Goal: Task Accomplishment & Management: Manage account settings

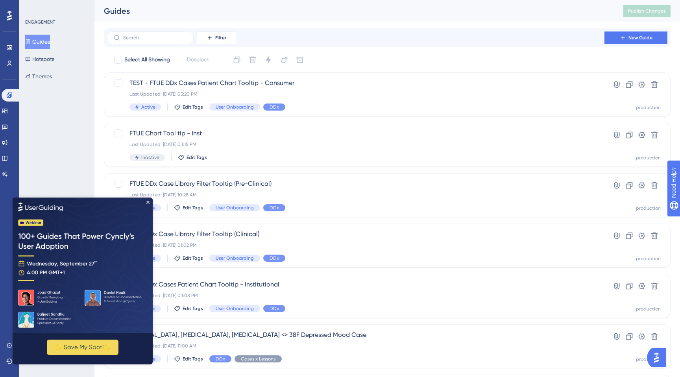
click at [145, 204] on img at bounding box center [83, 265] width 140 height 136
click at [319, 92] on div "Last Updated: Sep 11 2025, 03:20 PM" at bounding box center [356, 94] width 453 height 6
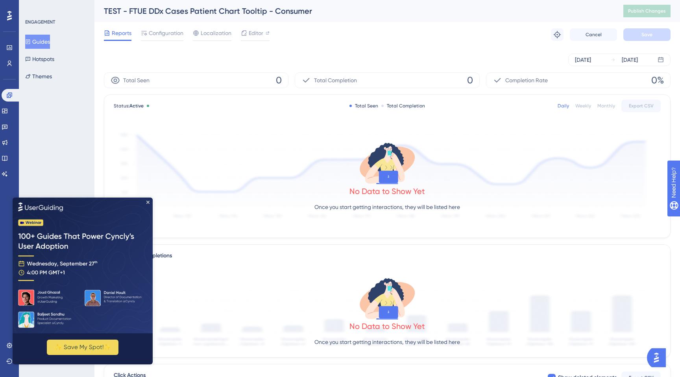
click at [148, 199] on img at bounding box center [83, 265] width 140 height 136
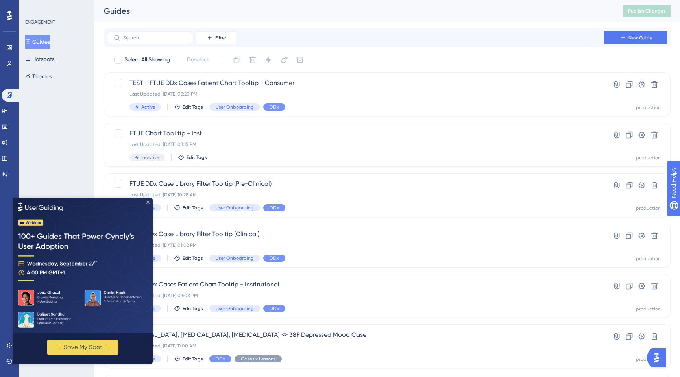
click at [148, 202] on icon "Close Preview" at bounding box center [147, 201] width 3 height 3
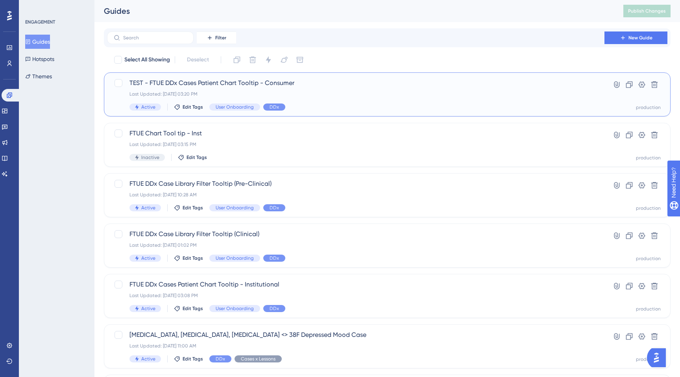
click at [234, 91] on div "Last Updated: Sep 11 2025, 03:20 PM" at bounding box center [356, 94] width 453 height 6
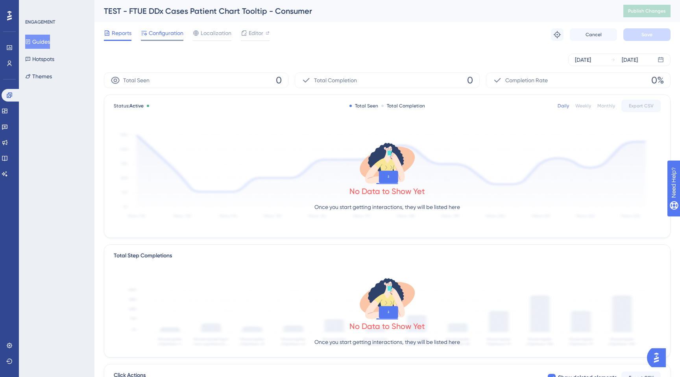
click at [173, 35] on span "Configuration" at bounding box center [166, 32] width 35 height 9
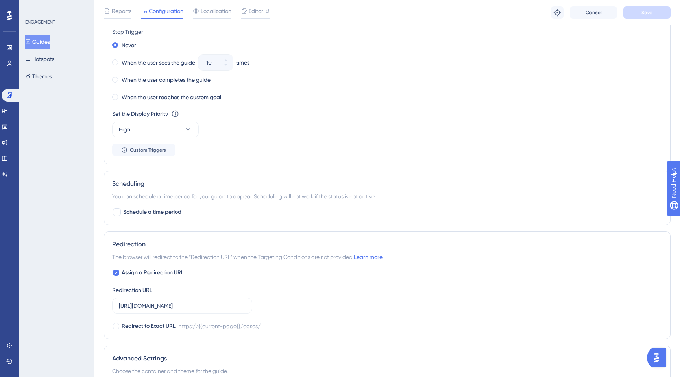
scroll to position [586, 0]
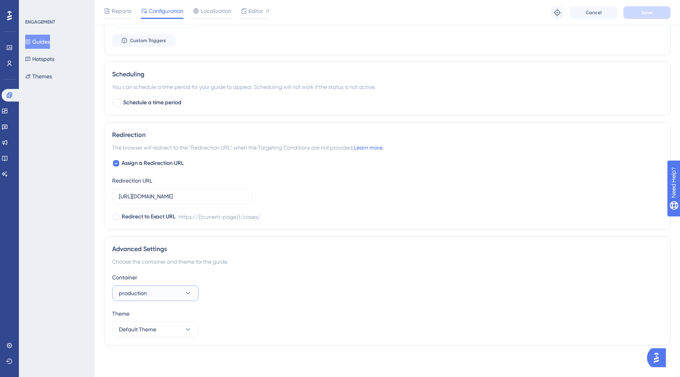
click at [141, 293] on span "production" at bounding box center [133, 293] width 28 height 9
click at [151, 276] on div "Container" at bounding box center [387, 277] width 550 height 9
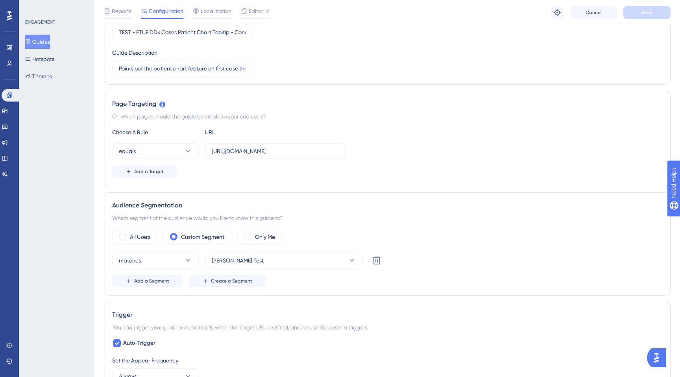
scroll to position [0, 0]
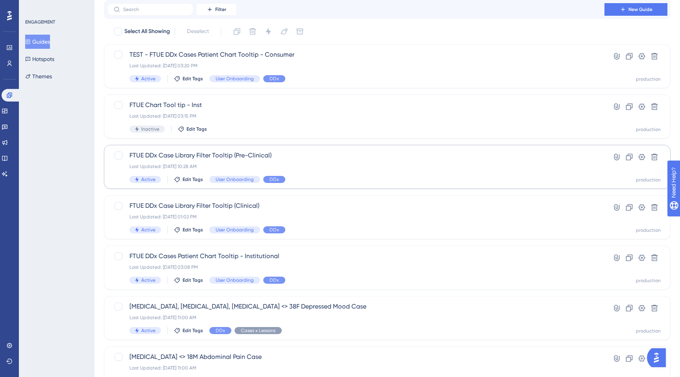
scroll to position [39, 0]
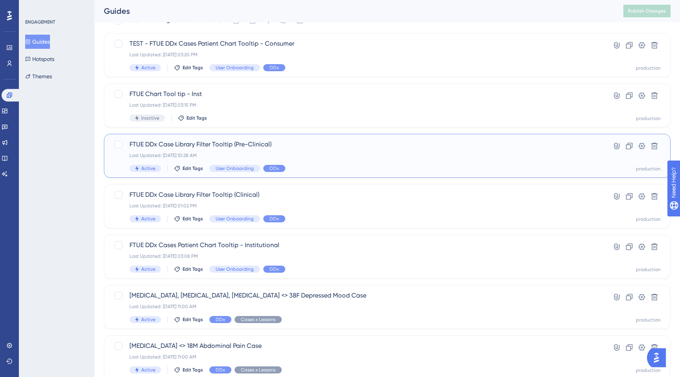
click at [186, 152] on div "FTUE DDx Case Library Filter Tooltip (Pre-Clinical) Last Updated: Sep 09 2025, …" at bounding box center [356, 156] width 453 height 32
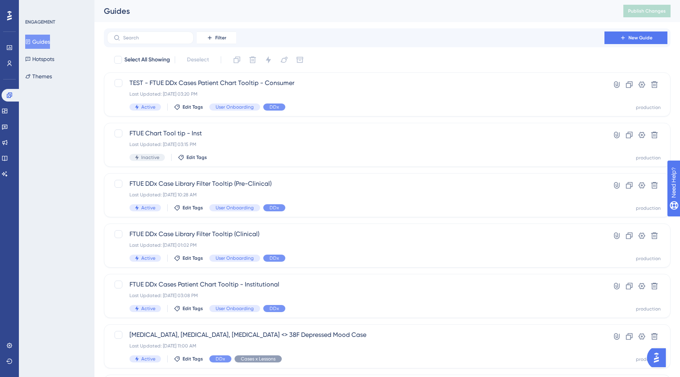
scroll to position [39, 0]
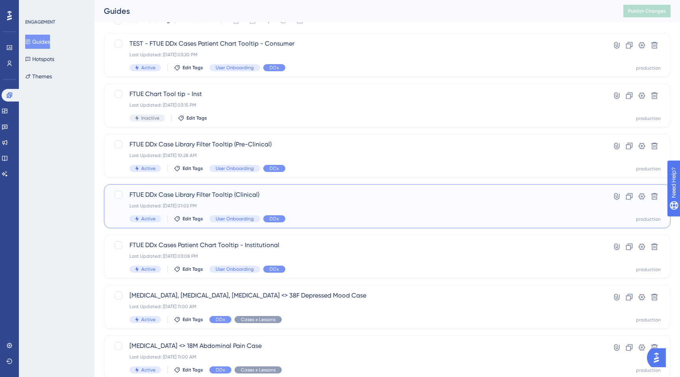
click at [180, 206] on div "Last Updated: [DATE] 01:02 PM" at bounding box center [356, 206] width 453 height 6
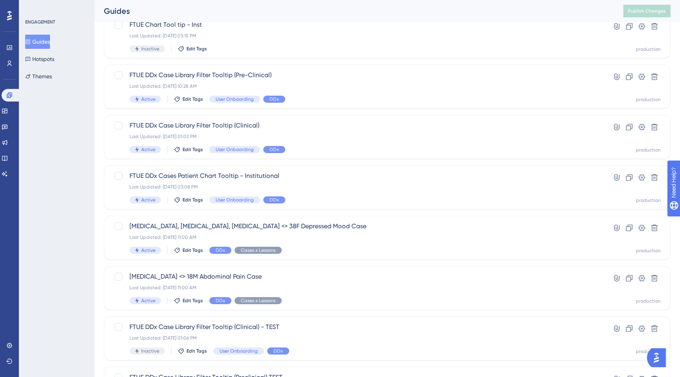
scroll to position [115, 0]
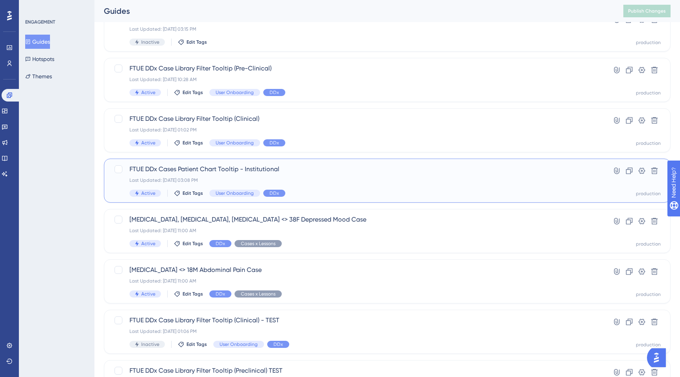
click at [186, 174] on span "FTUE DDx Cases Patient Chart Tooltip - Institutional" at bounding box center [356, 169] width 453 height 9
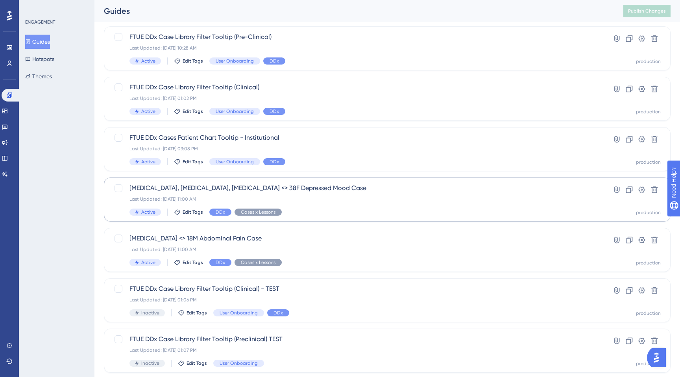
scroll to position [156, 0]
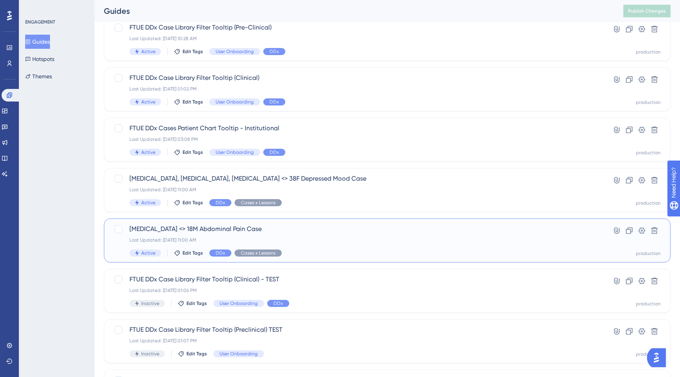
click at [207, 239] on div "Last Updated: [DATE] 11:00 AM" at bounding box center [356, 240] width 453 height 6
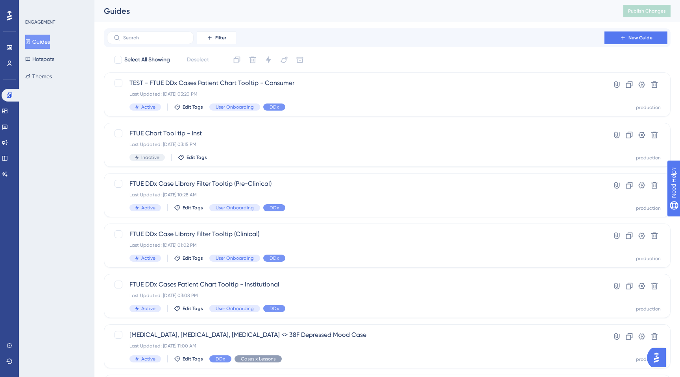
scroll to position [156, 0]
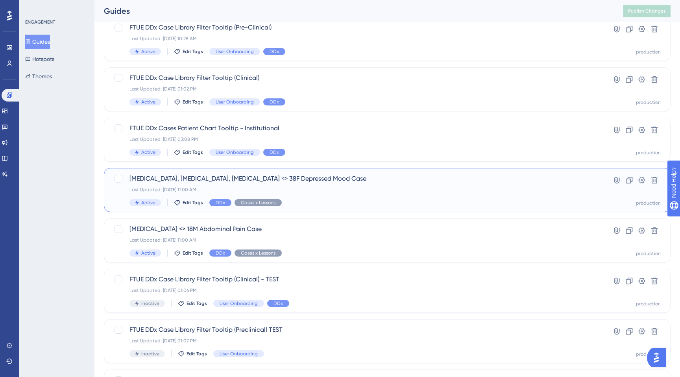
click at [172, 179] on span "[MEDICAL_DATA], [MEDICAL_DATA], [MEDICAL_DATA] <> 38F Depressed Mood Case" at bounding box center [356, 178] width 453 height 9
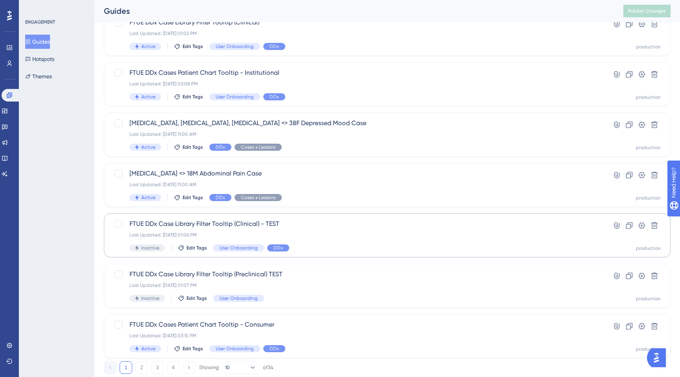
scroll to position [234, 0]
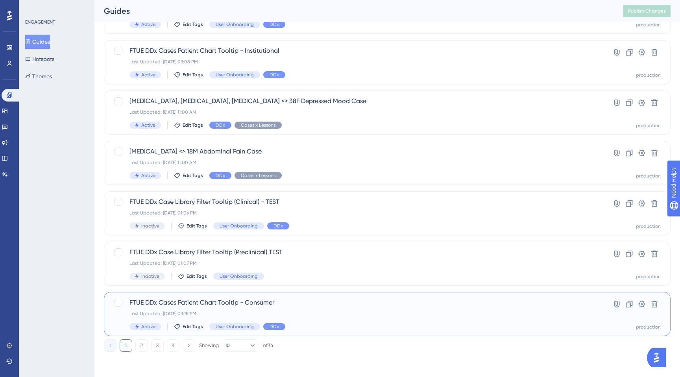
click at [188, 309] on div "FTUE DDx Cases Patient Chart Tooltip - Consumer Last Updated: Sep 11 2025, 03:1…" at bounding box center [356, 314] width 453 height 32
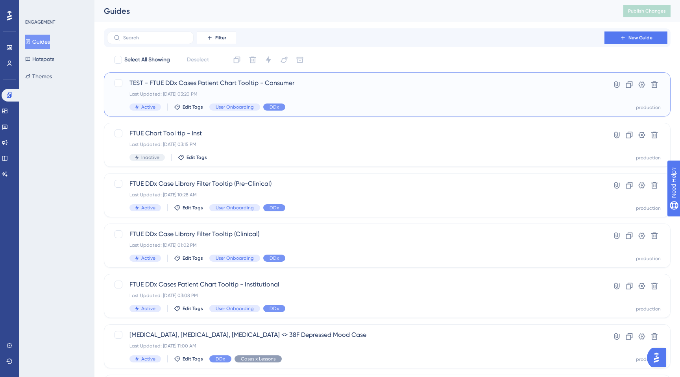
click at [256, 95] on div "Last Updated: Sep 11 2025, 03:20 PM" at bounding box center [356, 94] width 453 height 6
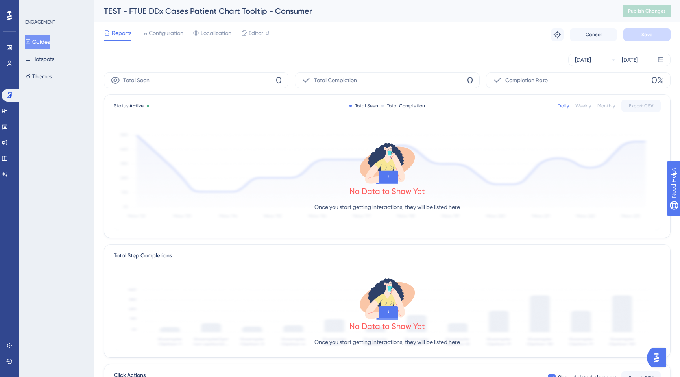
click at [159, 28] on div "Reports Configuration Localization Editor Troubleshoot Cancel Save" at bounding box center [387, 34] width 567 height 25
click at [159, 30] on span "Configuration" at bounding box center [166, 32] width 35 height 9
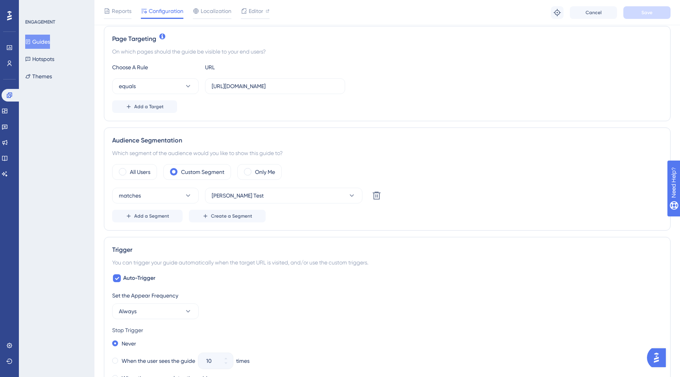
scroll to position [186, 0]
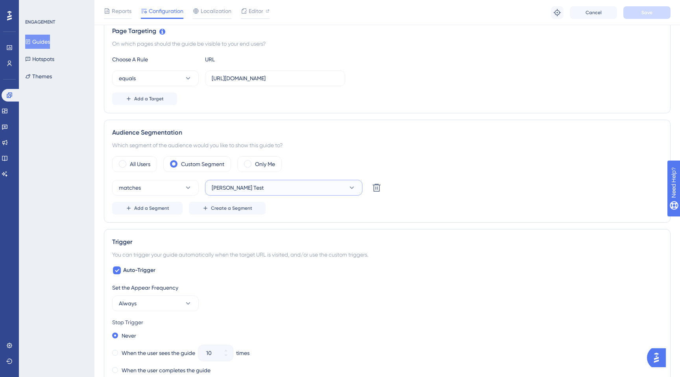
click at [222, 189] on span "Kelly Test" at bounding box center [238, 187] width 52 height 9
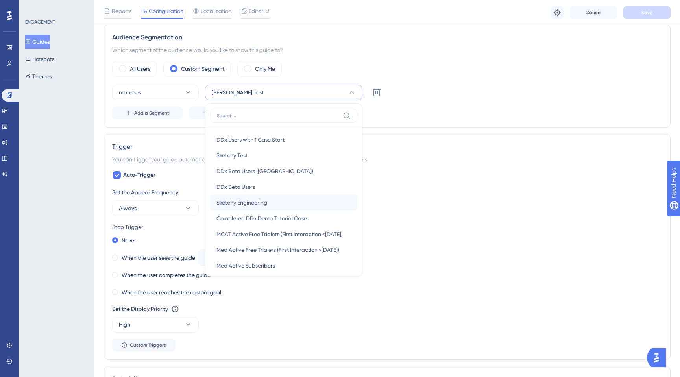
scroll to position [220, 0]
click at [241, 159] on span "Sketchy Test" at bounding box center [232, 156] width 31 height 9
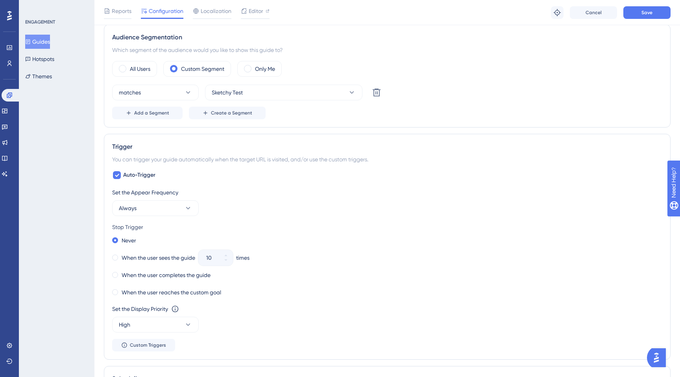
click at [245, 148] on div "Trigger" at bounding box center [387, 146] width 550 height 9
click at [647, 17] on button "Save" at bounding box center [647, 12] width 47 height 13
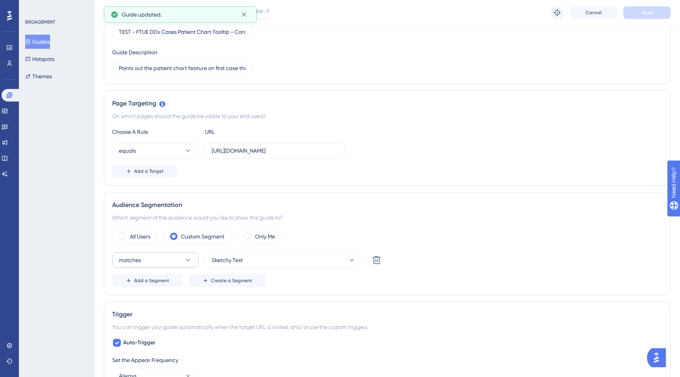
scroll to position [102, 0]
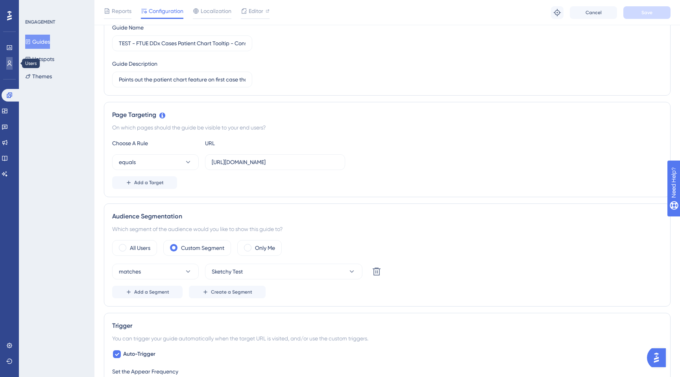
click at [13, 67] on link at bounding box center [9, 63] width 6 height 13
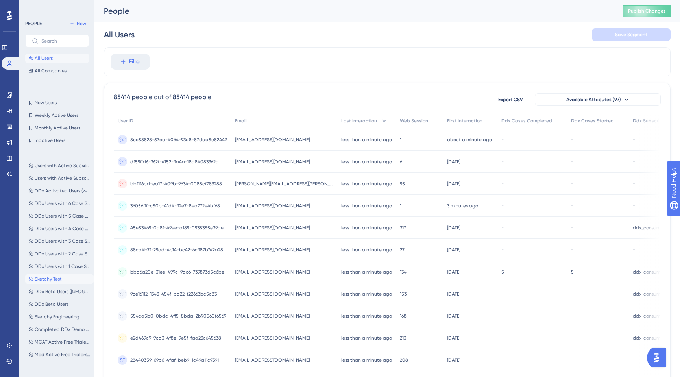
click at [44, 275] on button "Sketchy Test Sketchy Test" at bounding box center [59, 278] width 69 height 9
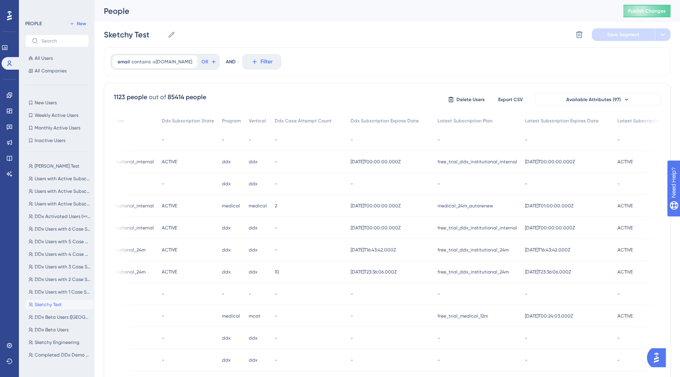
scroll to position [0, 597]
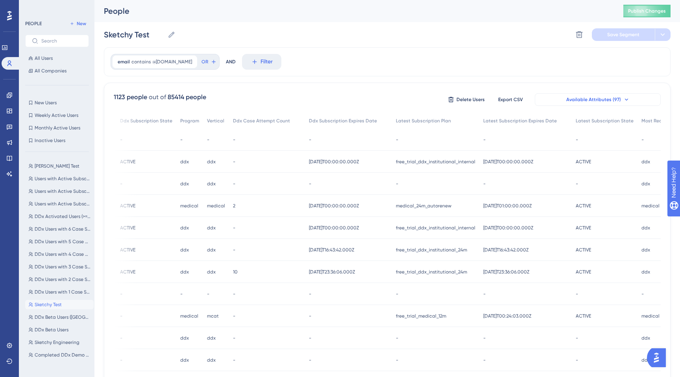
click at [563, 98] on button "Available Attributes (97)" at bounding box center [598, 99] width 126 height 13
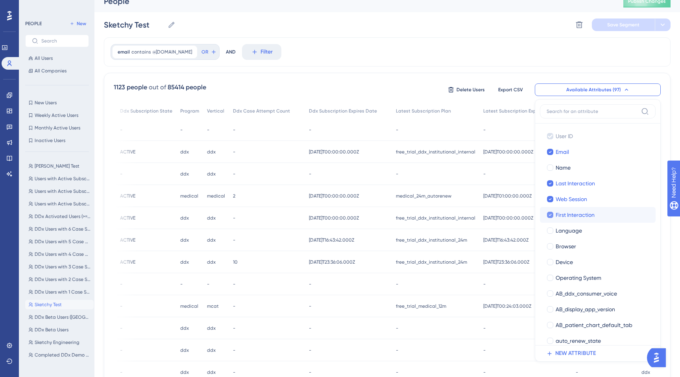
scroll to position [0, 0]
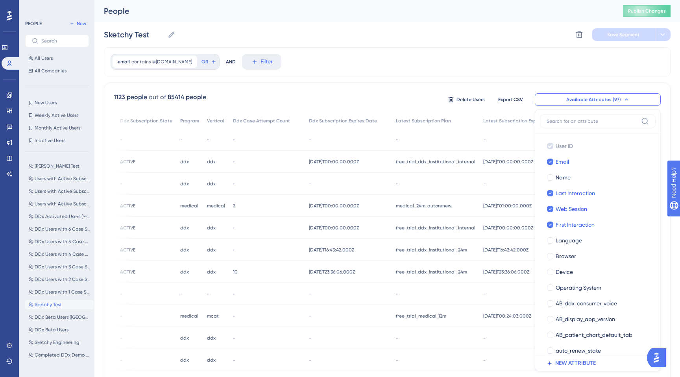
click at [432, 79] on div "email contains @sketchy.com @sketchy.com Remove OR AND Filter 1123 people out o…" at bounding box center [387, 326] width 567 height 558
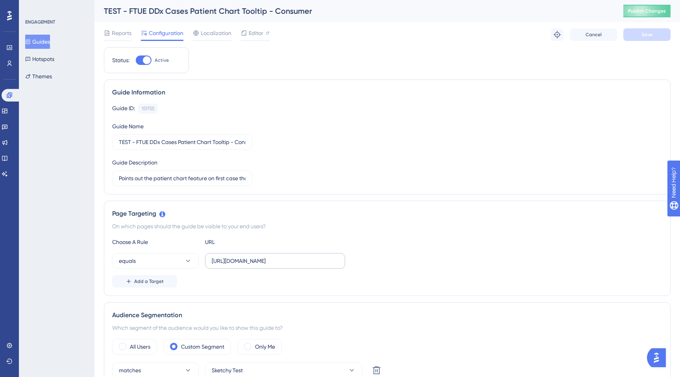
click at [239, 267] on label "[URL][DOMAIN_NAME]" at bounding box center [275, 261] width 140 height 16
click at [239, 265] on input "[URL][DOMAIN_NAME]" at bounding box center [275, 261] width 127 height 9
click at [239, 267] on label "[URL][DOMAIN_NAME]" at bounding box center [275, 261] width 140 height 16
click at [239, 265] on input "[URL][DOMAIN_NAME]" at bounding box center [275, 261] width 127 height 9
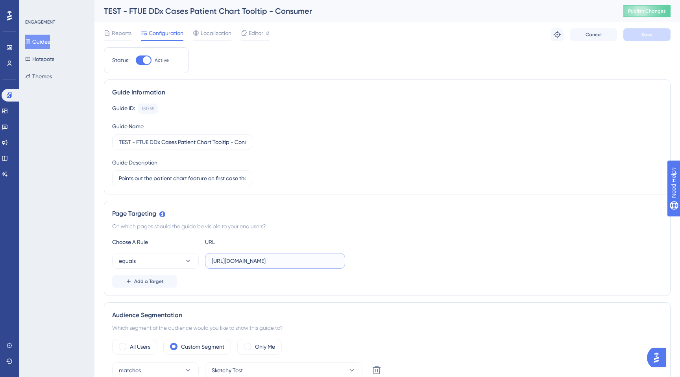
click at [244, 261] on input "[URL][DOMAIN_NAME]" at bounding box center [275, 261] width 127 height 9
click at [645, 12] on span "Publish Changes" at bounding box center [647, 11] width 38 height 6
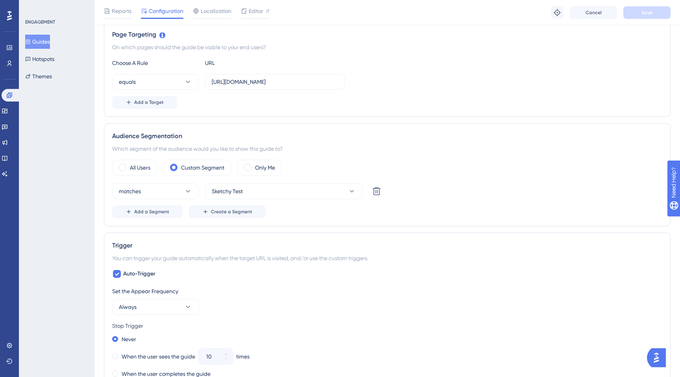
scroll to position [0, 0]
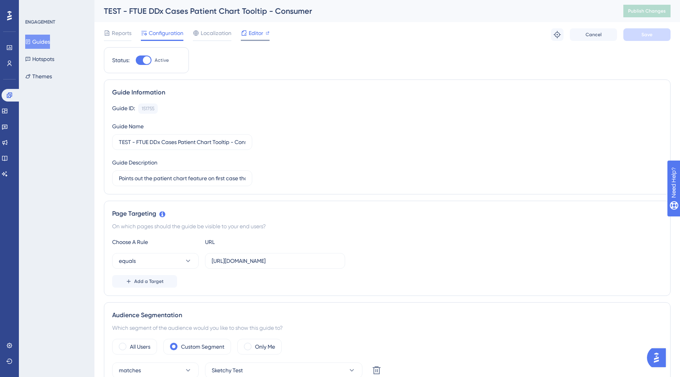
click at [254, 31] on span "Editor" at bounding box center [256, 32] width 15 height 9
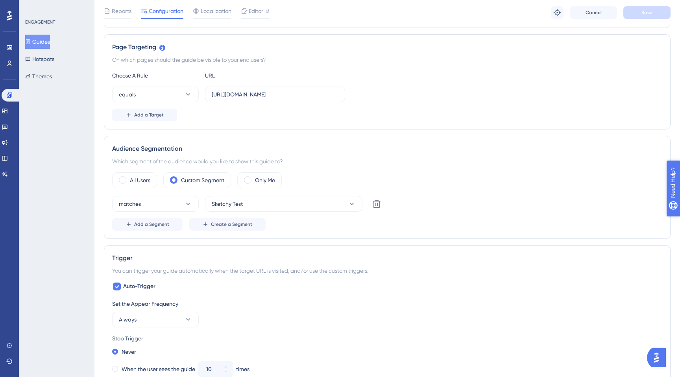
scroll to position [139, 0]
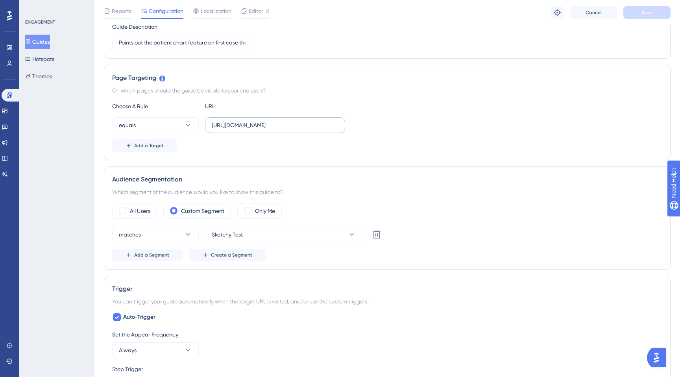
click at [271, 130] on label "[URL][DOMAIN_NAME]" at bounding box center [275, 125] width 140 height 16
click at [271, 130] on input "[URL][DOMAIN_NAME]" at bounding box center [275, 125] width 127 height 9
click at [271, 130] on label "[URL][DOMAIN_NAME]" at bounding box center [275, 125] width 140 height 16
click at [271, 130] on input "[URL][DOMAIN_NAME]" at bounding box center [275, 125] width 127 height 9
click at [271, 130] on label "[URL][DOMAIN_NAME]" at bounding box center [275, 125] width 140 height 16
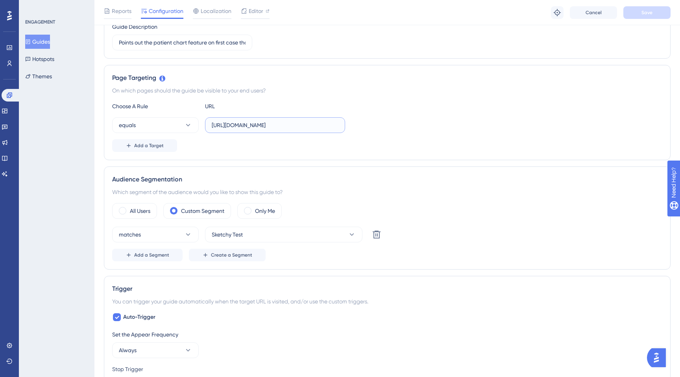
click at [271, 130] on input "[URL][DOMAIN_NAME]" at bounding box center [275, 125] width 127 height 9
click at [271, 130] on label "[URL][DOMAIN_NAME]" at bounding box center [275, 125] width 140 height 16
click at [271, 130] on input "[URL][DOMAIN_NAME]" at bounding box center [275, 125] width 127 height 9
click at [271, 130] on label "[URL][DOMAIN_NAME]" at bounding box center [275, 125] width 140 height 16
click at [271, 130] on input "[URL][DOMAIN_NAME]" at bounding box center [275, 125] width 127 height 9
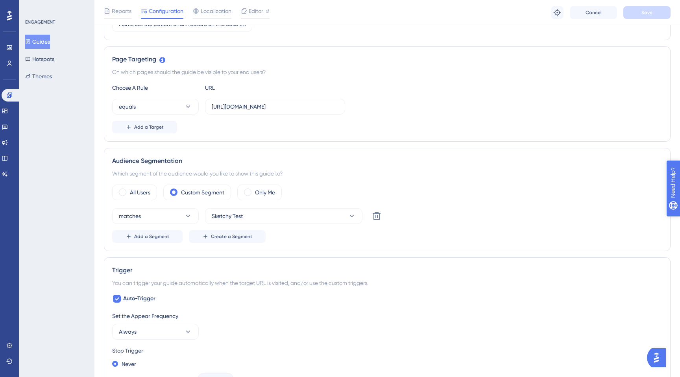
scroll to position [0, 0]
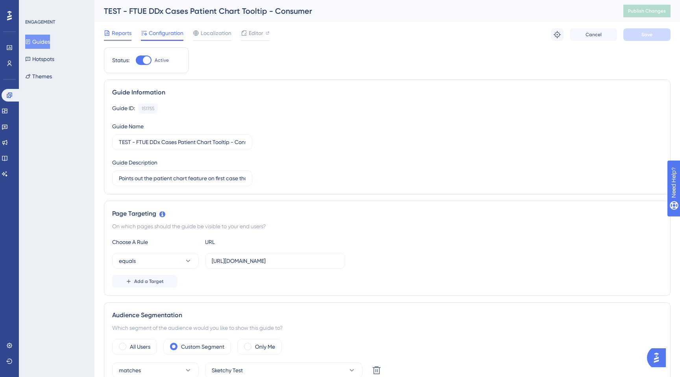
click at [126, 35] on span "Reports" at bounding box center [122, 32] width 20 height 9
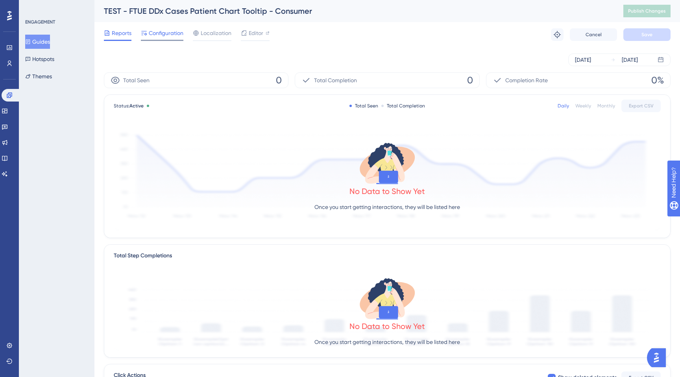
click at [158, 32] on span "Configuration" at bounding box center [166, 32] width 35 height 9
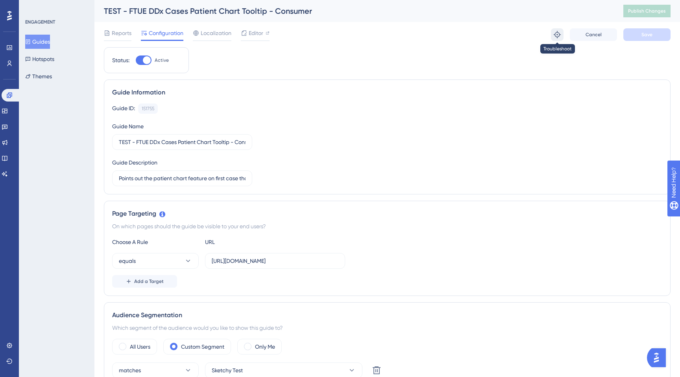
click at [556, 35] on icon at bounding box center [558, 35] width 8 height 8
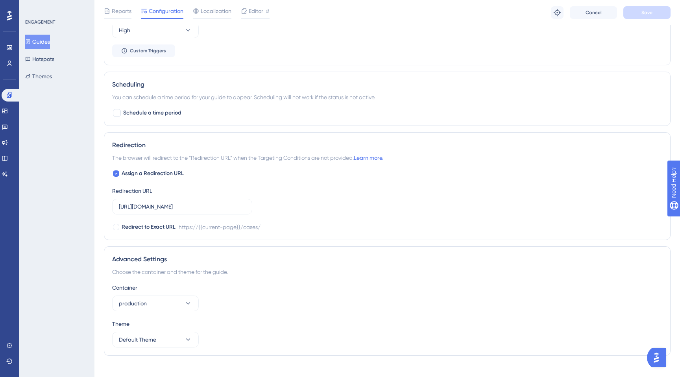
scroll to position [586, 0]
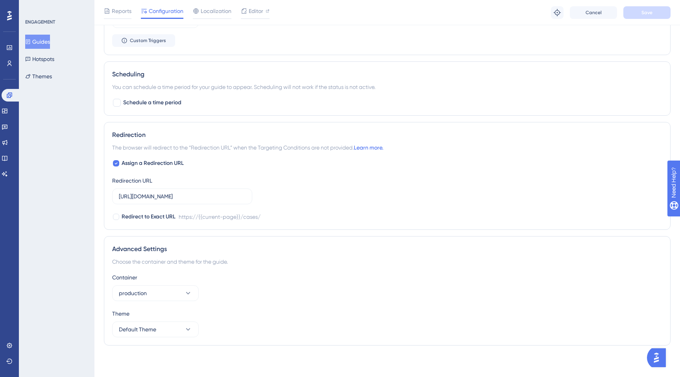
click at [378, 148] on link "Learn more." at bounding box center [369, 148] width 30 height 6
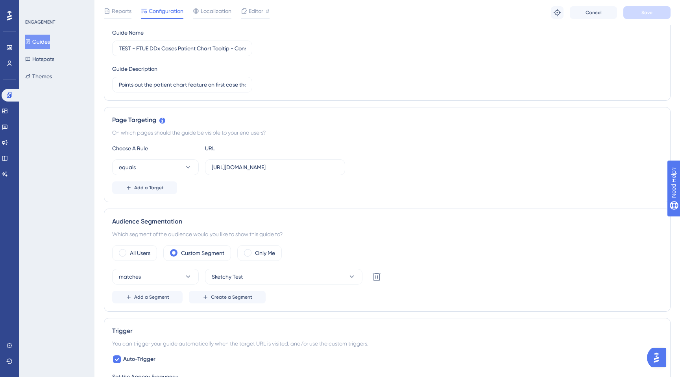
scroll to position [0, 0]
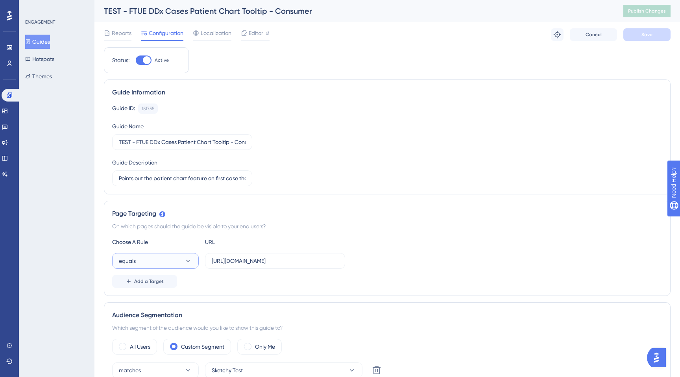
click at [178, 263] on button "equals" at bounding box center [155, 261] width 87 height 16
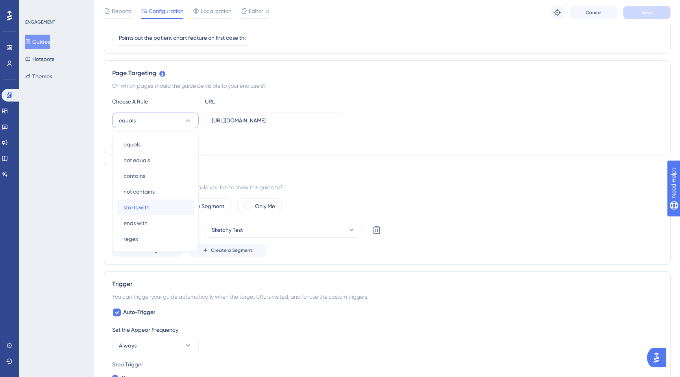
click at [150, 204] on div "starts with starts with" at bounding box center [156, 208] width 64 height 16
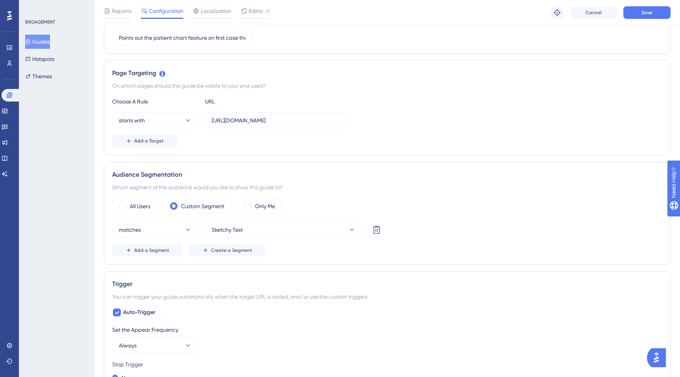
click at [321, 149] on div "Page Targeting On which pages should the guide be visible to your end users? Ch…" at bounding box center [387, 107] width 567 height 95
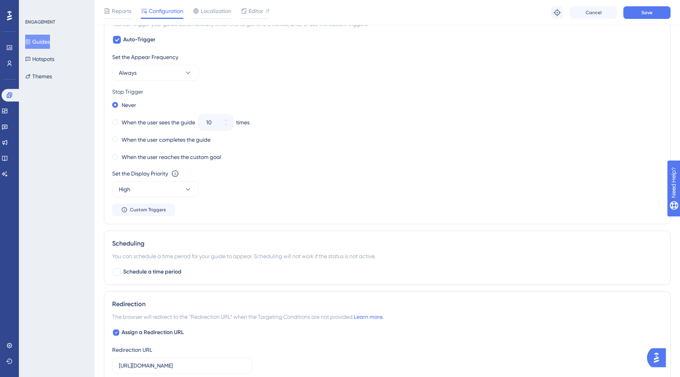
scroll to position [586, 0]
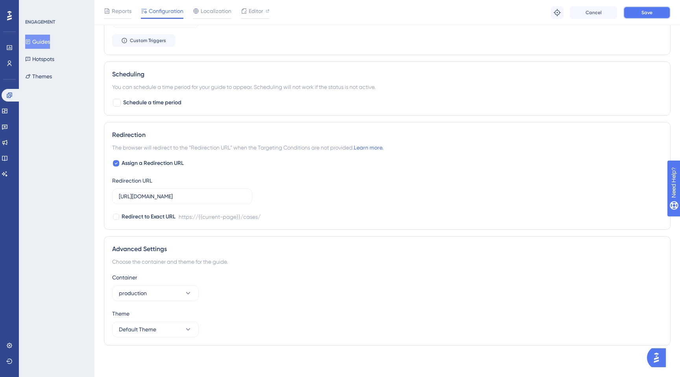
click at [655, 11] on button "Save" at bounding box center [647, 12] width 47 height 13
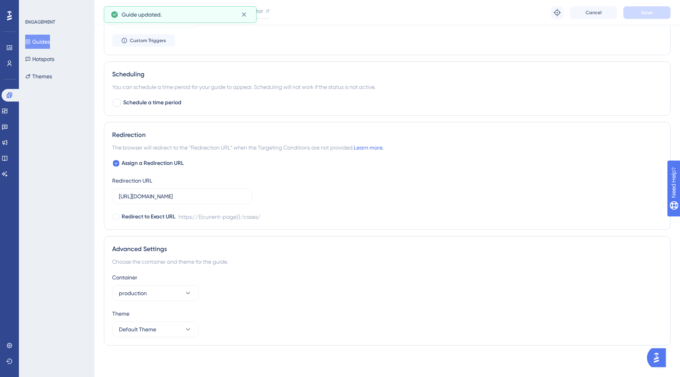
scroll to position [0, 0]
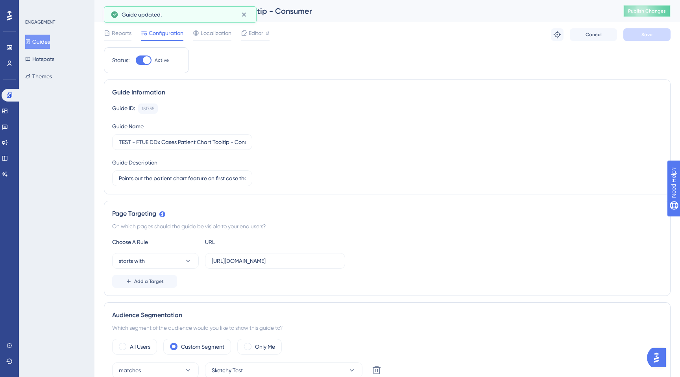
click at [639, 14] on button "Publish Changes" at bounding box center [647, 11] width 47 height 13
drag, startPoint x: 230, startPoint y: 260, endPoint x: 311, endPoint y: 265, distance: 80.9
click at [313, 265] on input "[URL][DOMAIN_NAME]" at bounding box center [275, 261] width 127 height 9
drag, startPoint x: 277, startPoint y: 262, endPoint x: 358, endPoint y: 264, distance: 81.5
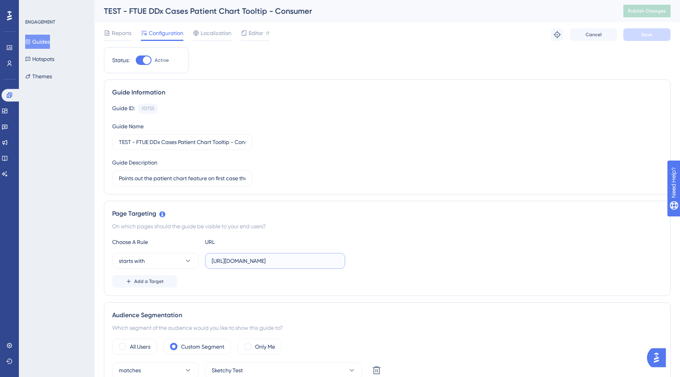
click at [359, 264] on div "starts with https://app.sketchy.com/cases/07e1766a-d91a-47a6-bc6d-93612679722b" at bounding box center [387, 261] width 550 height 16
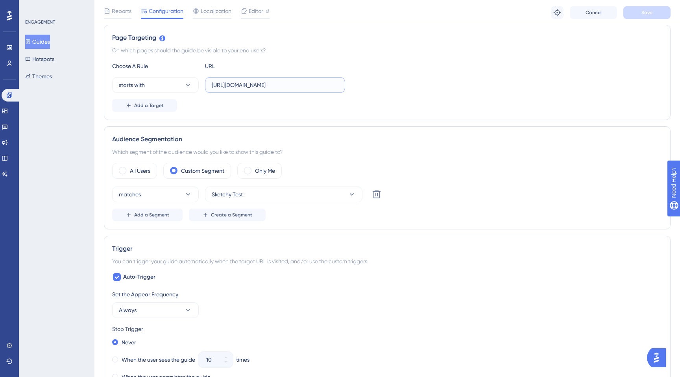
scroll to position [125, 0]
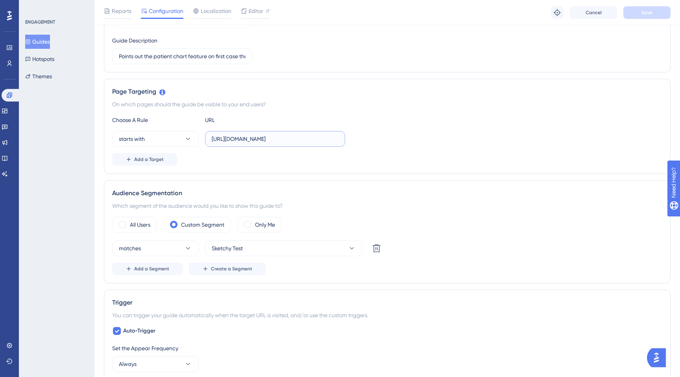
click at [243, 141] on input "[URL][DOMAIN_NAME]" at bounding box center [275, 139] width 127 height 9
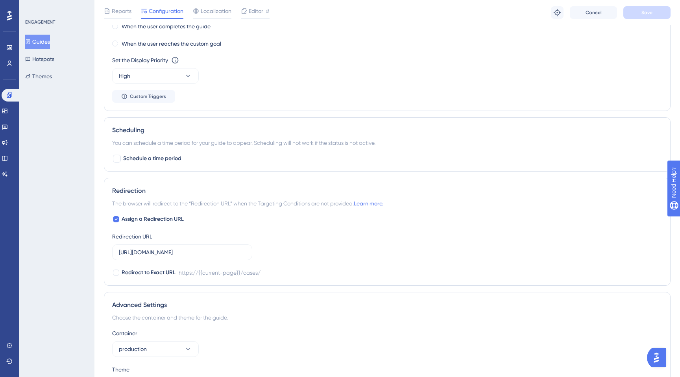
scroll to position [586, 0]
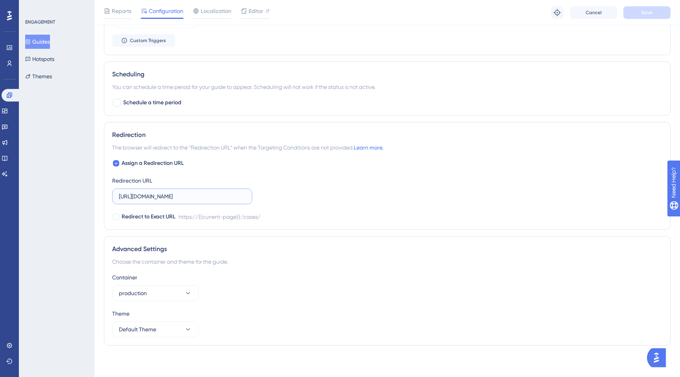
click at [165, 199] on input "[URL][DOMAIN_NAME]" at bounding box center [182, 196] width 127 height 9
paste input "07e1766a-d91a-47a6-bc6d-93612679722b"
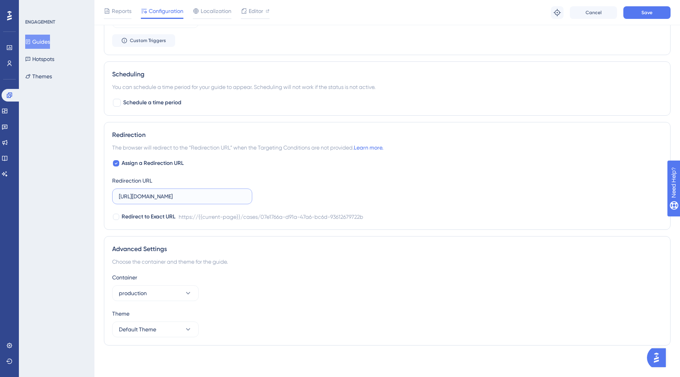
scroll to position [0, 60]
type input "[URL][DOMAIN_NAME]"
click at [641, 14] on button "Save" at bounding box center [647, 12] width 47 height 13
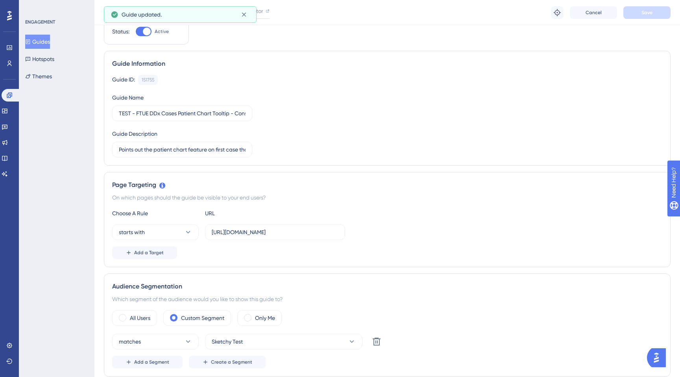
scroll to position [0, 0]
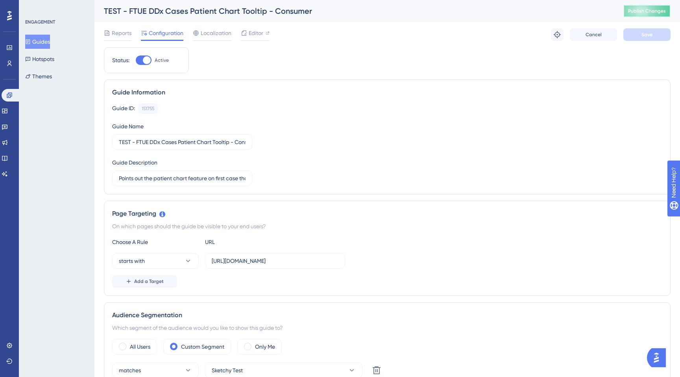
click at [639, 11] on span "Publish Changes" at bounding box center [647, 11] width 38 height 6
click at [259, 35] on span "Editor" at bounding box center [256, 32] width 15 height 9
click at [260, 32] on span "Editor" at bounding box center [256, 32] width 15 height 9
click at [6, 360] on button at bounding box center [9, 361] width 6 height 13
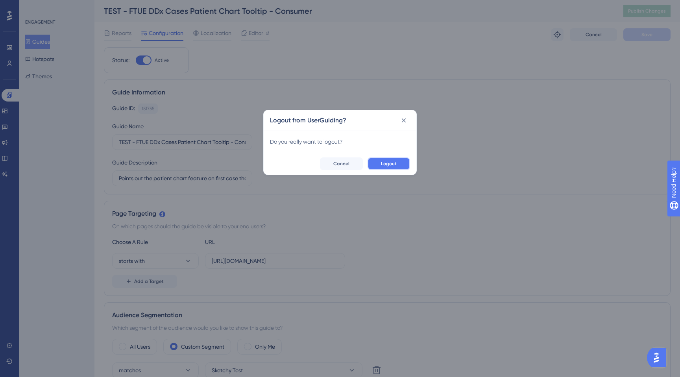
click at [387, 165] on span "Logout" at bounding box center [389, 164] width 16 height 6
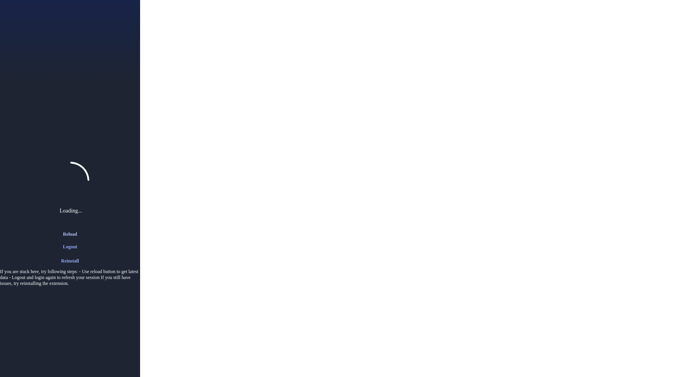
click at [72, 232] on span "Reload" at bounding box center [70, 234] width 14 height 6
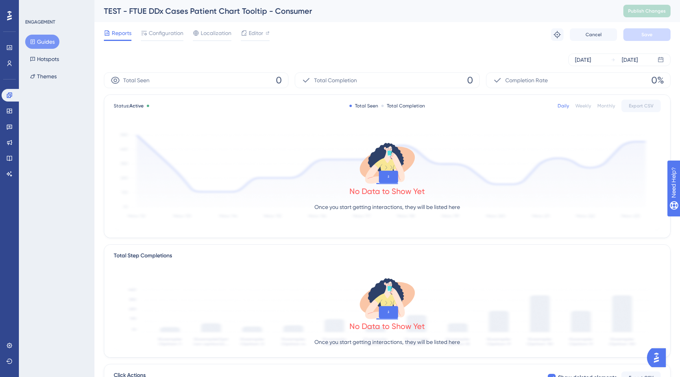
click at [41, 45] on button "Guides" at bounding box center [42, 42] width 34 height 14
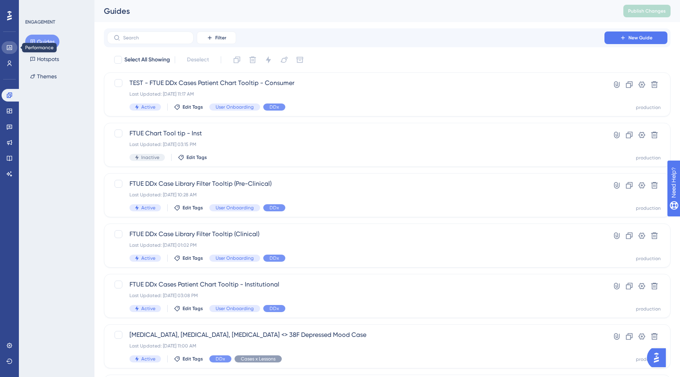
click at [9, 48] on icon at bounding box center [9, 47] width 5 height 5
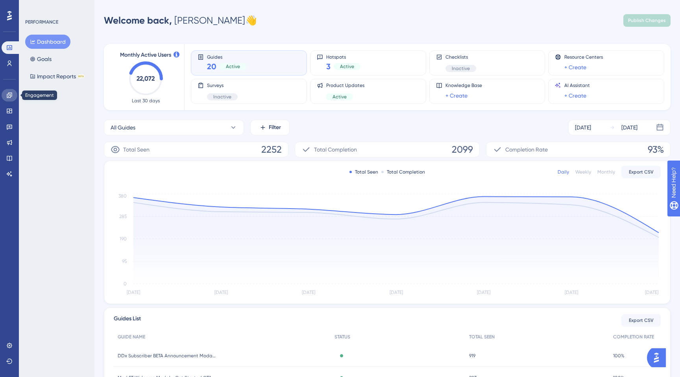
click at [14, 98] on link at bounding box center [10, 95] width 16 height 13
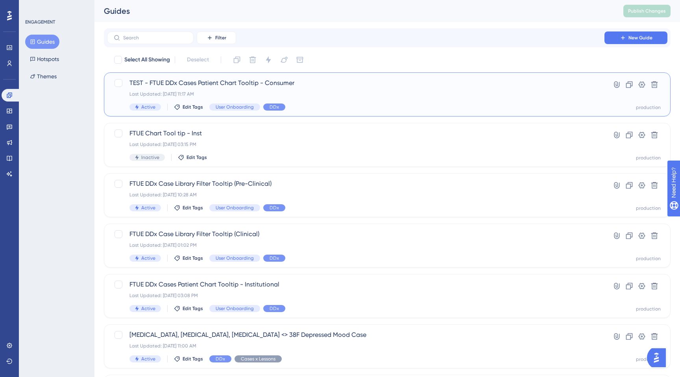
click at [262, 93] on div "Last Updated: Sep 17 2025, 11:17 AM" at bounding box center [356, 94] width 453 height 6
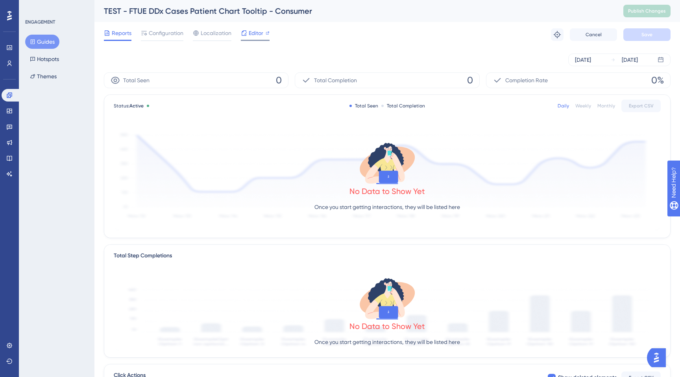
click at [256, 35] on span "Editor" at bounding box center [256, 32] width 15 height 9
click at [245, 38] on div "Editor" at bounding box center [255, 34] width 29 height 13
click at [560, 32] on icon at bounding box center [558, 35] width 8 height 8
click at [559, 32] on icon at bounding box center [558, 35] width 8 height 8
click at [164, 39] on div "Configuration" at bounding box center [162, 34] width 43 height 13
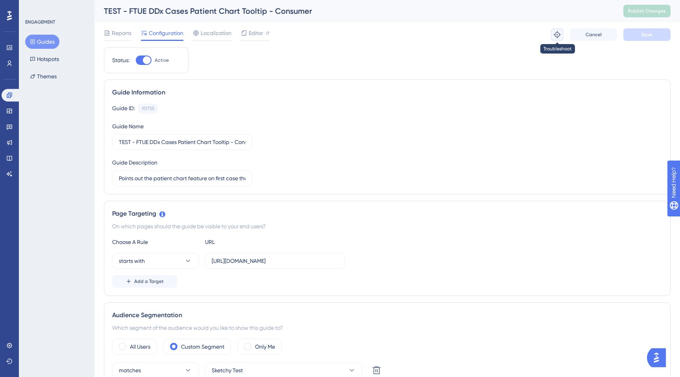
click at [557, 34] on icon at bounding box center [557, 34] width 7 height 7
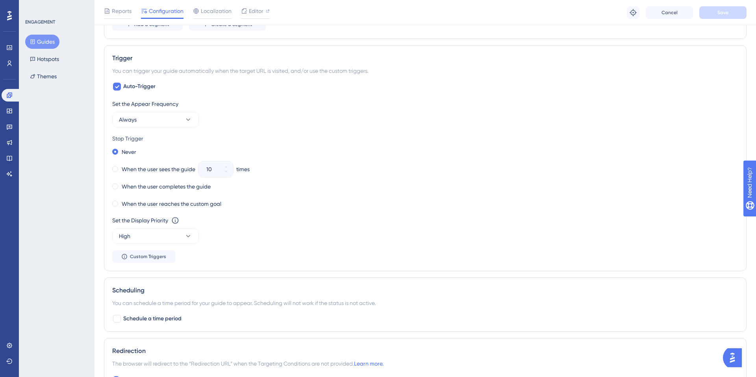
scroll to position [369, 0]
click at [118, 87] on icon at bounding box center [117, 87] width 5 height 6
checkbox input "false"
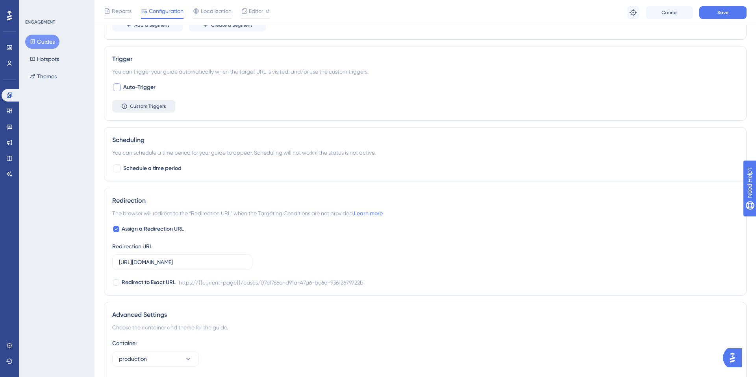
click at [135, 107] on span "Custom Triggers" at bounding box center [148, 106] width 36 height 6
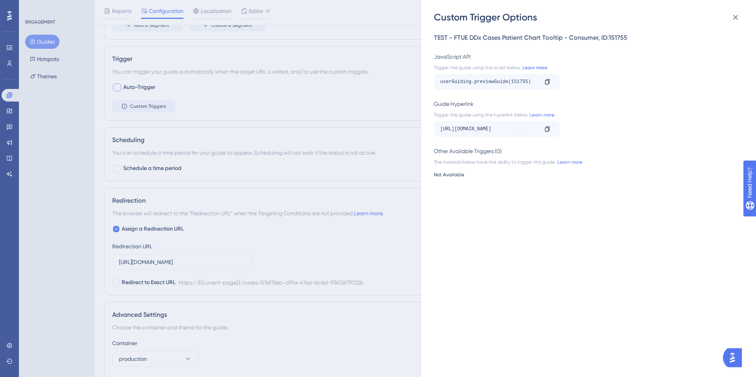
click at [537, 70] on link "Learn more" at bounding box center [534, 68] width 26 height 6
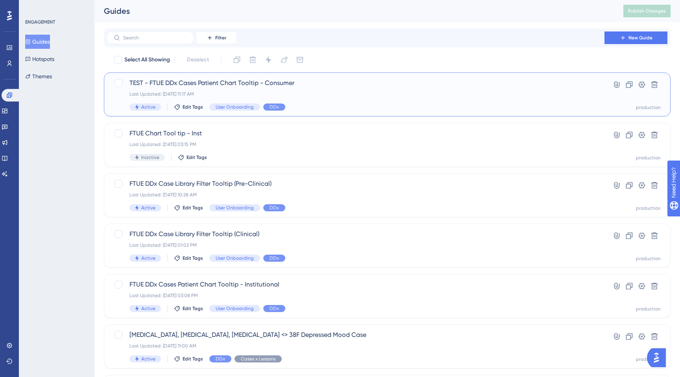
click at [321, 92] on div "Last Updated: Sep 17 2025, 11:17 AM" at bounding box center [356, 94] width 453 height 6
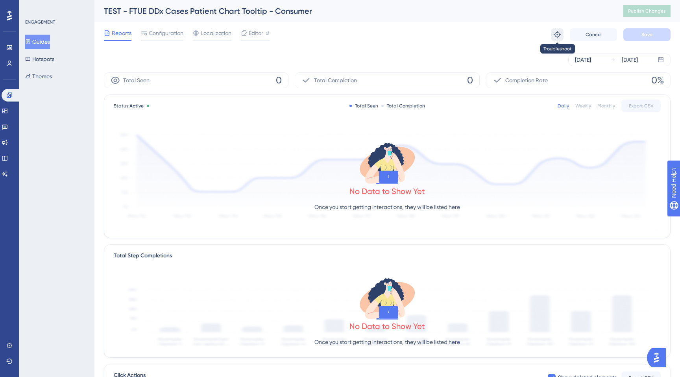
click at [556, 33] on icon at bounding box center [558, 35] width 8 height 8
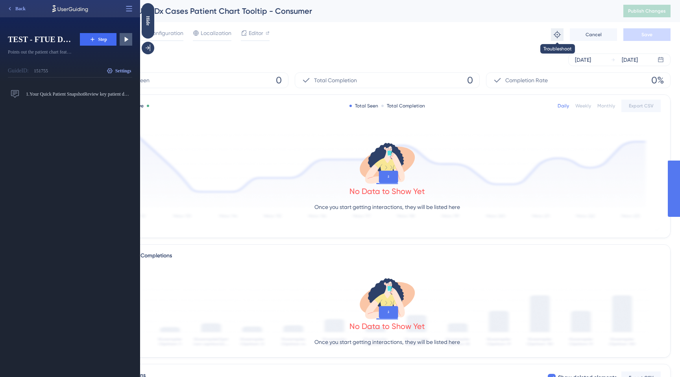
click at [558, 32] on icon at bounding box center [558, 35] width 8 height 8
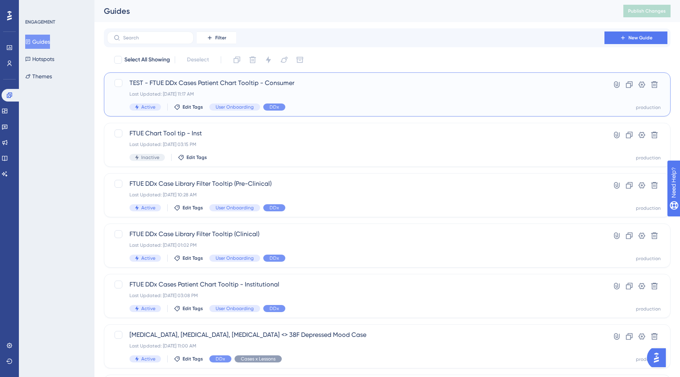
click at [194, 84] on span "TEST - FTUE DDx Cases Patient Chart Tooltip - Consumer" at bounding box center [356, 82] width 453 height 9
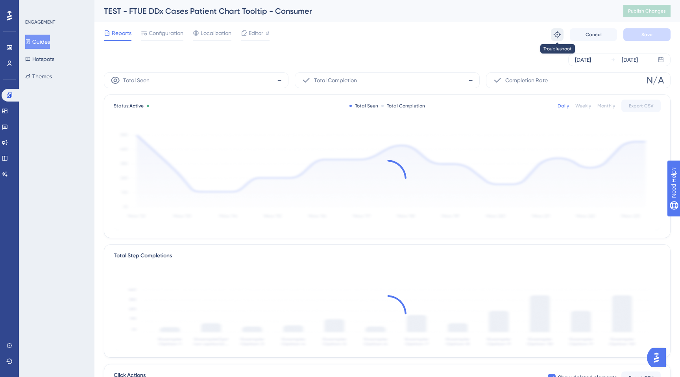
click at [556, 29] on button at bounding box center [557, 34] width 13 height 13
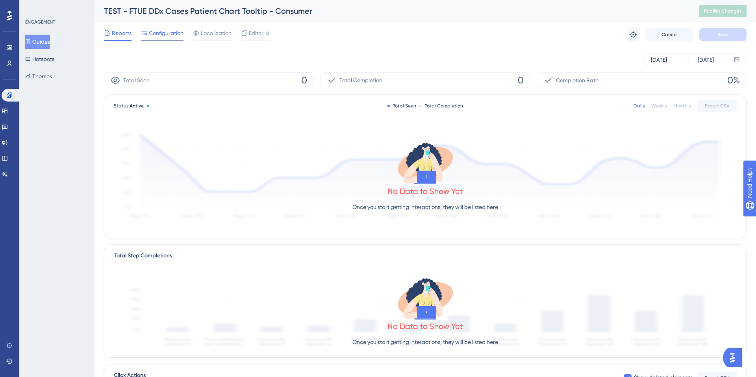
click at [156, 37] on span "Configuration" at bounding box center [166, 32] width 35 height 9
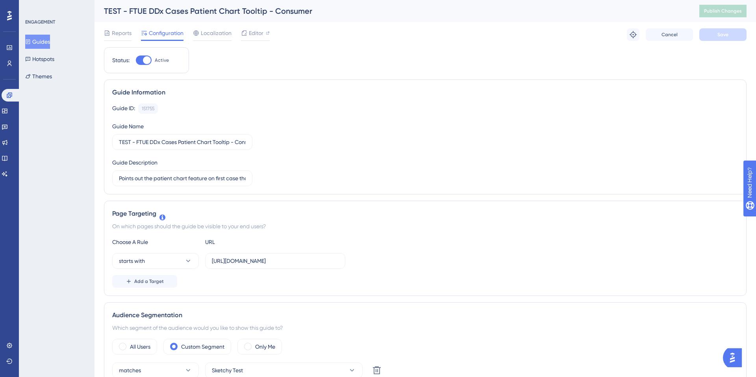
click at [44, 44] on button "Guides" at bounding box center [37, 42] width 25 height 14
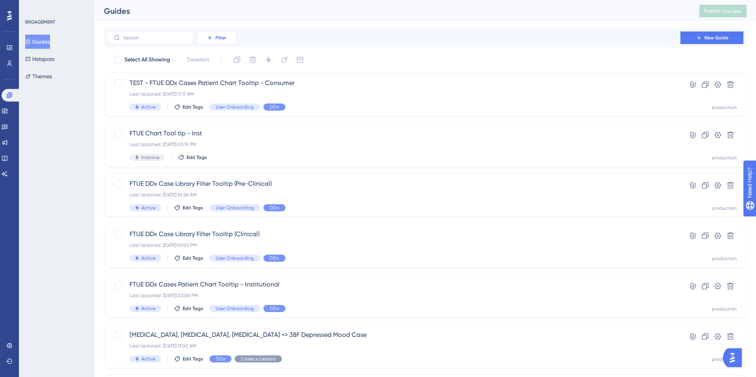
click at [213, 39] on button "Filter" at bounding box center [216, 38] width 39 height 13
click at [213, 56] on span "Tags" at bounding box center [214, 60] width 12 height 9
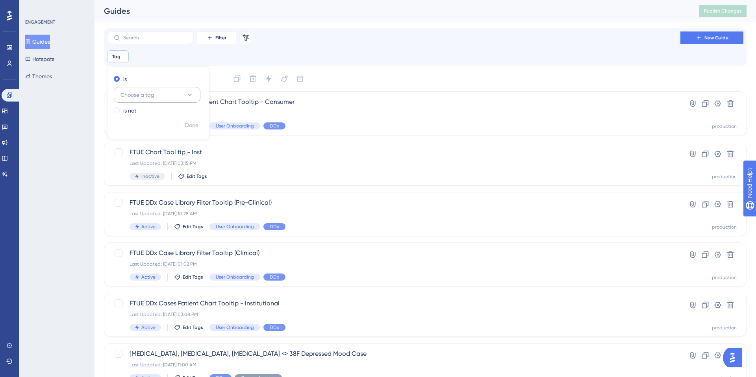
click at [129, 93] on span "Choose a tag" at bounding box center [137, 94] width 34 height 9
click at [133, 145] on span "User Onboarding" at bounding box center [146, 142] width 43 height 9
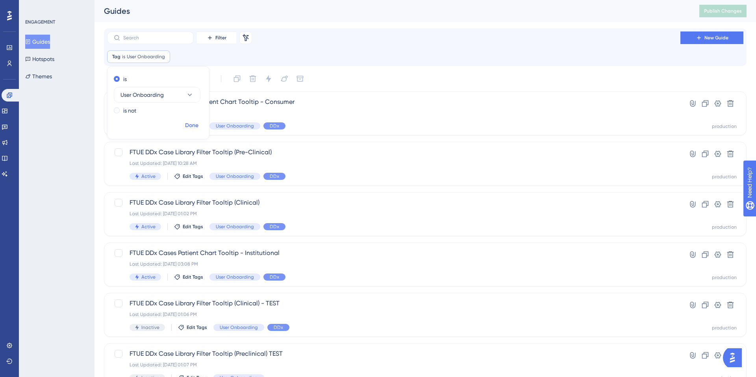
click at [197, 122] on span "Done" at bounding box center [191, 125] width 13 height 9
click at [206, 43] on button "Filter" at bounding box center [216, 38] width 39 height 13
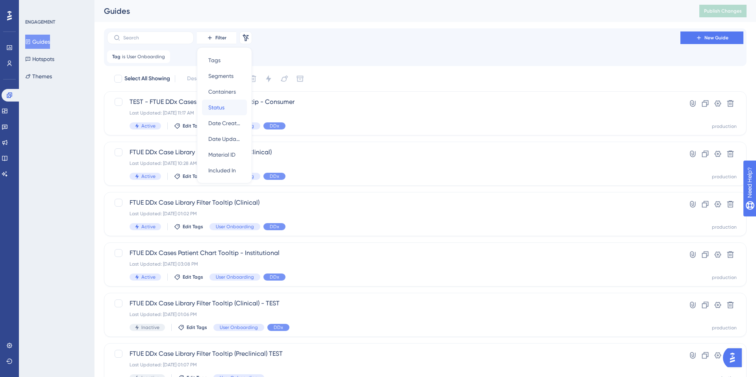
click at [215, 107] on span "Status" at bounding box center [216, 107] width 16 height 9
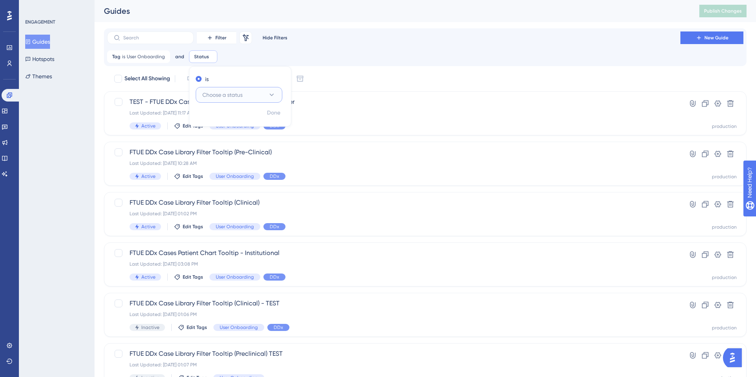
click at [215, 95] on span "Choose a status" at bounding box center [222, 94] width 40 height 9
click at [209, 114] on span "Active" at bounding box center [215, 118] width 16 height 9
click at [274, 113] on span "Done" at bounding box center [273, 112] width 13 height 9
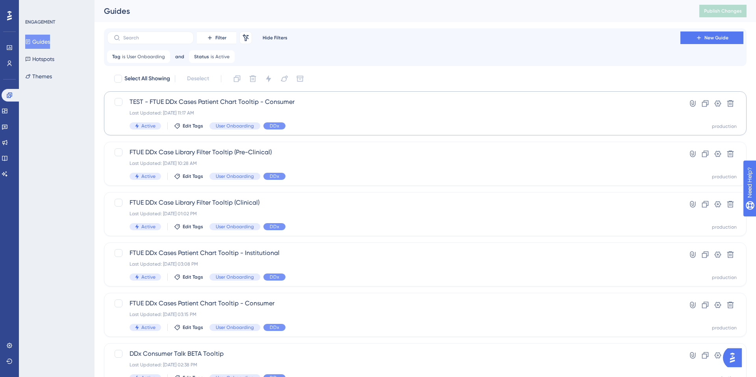
scroll to position [253, 0]
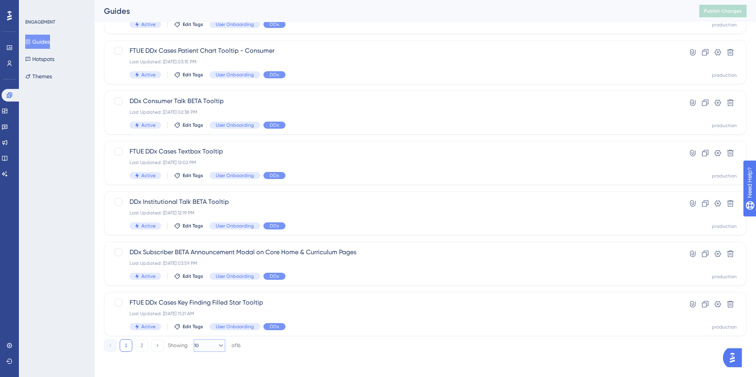
click at [219, 345] on icon at bounding box center [221, 346] width 4 height 2
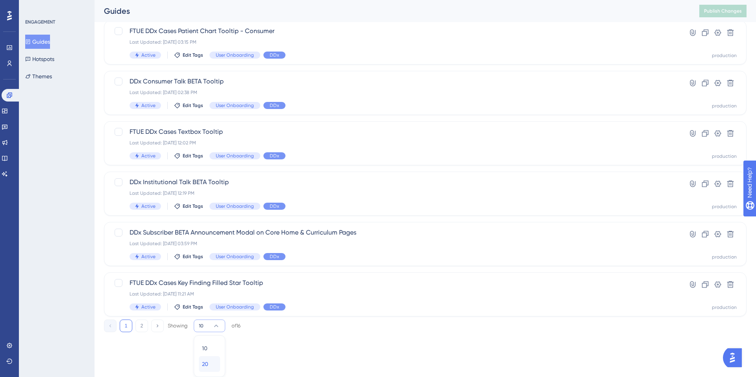
click at [209, 357] on div "20 20" at bounding box center [209, 364] width 15 height 16
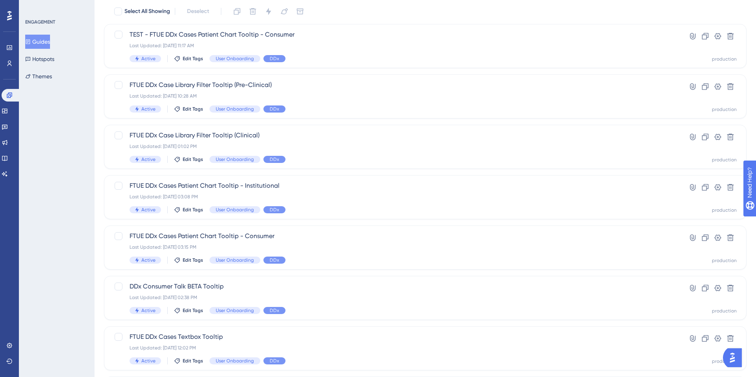
scroll to position [0, 0]
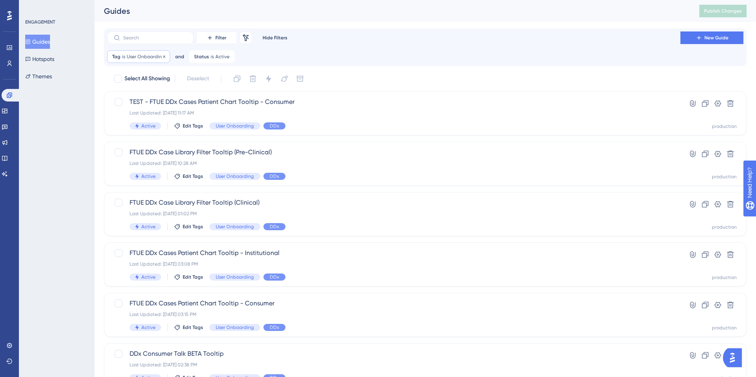
click at [143, 58] on span "User Onboarding" at bounding box center [146, 57] width 38 height 6
click at [167, 94] on button "User Onboarding" at bounding box center [157, 95] width 87 height 16
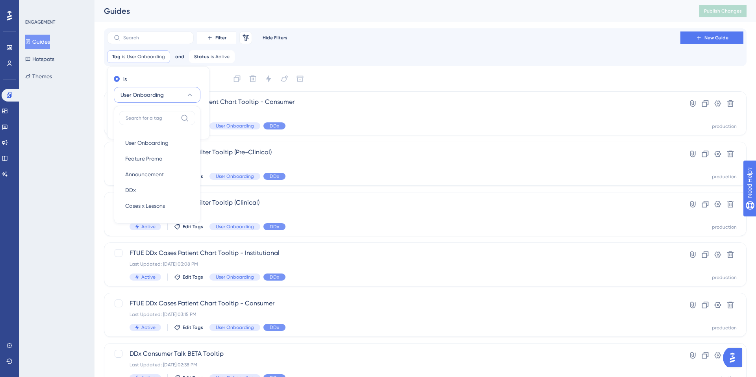
click at [295, 56] on div "Tag is User Onboarding User Onboarding Remove is User Onboarding User Onboardin…" at bounding box center [425, 56] width 636 height 13
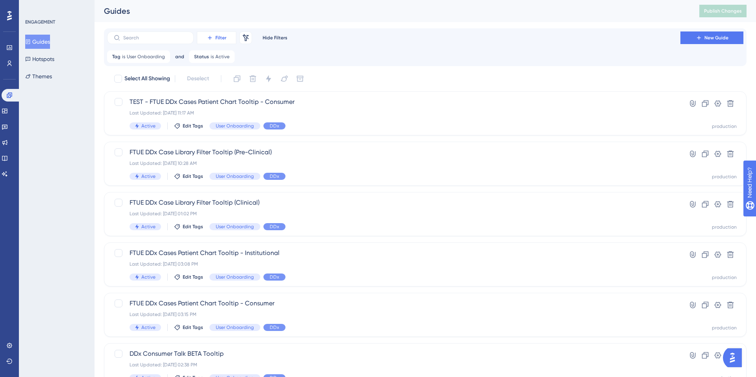
click at [214, 37] on button "Filter" at bounding box center [216, 38] width 39 height 13
click at [214, 55] on div "Tags Tags" at bounding box center [224, 60] width 32 height 16
click at [274, 94] on span "Choose a tag" at bounding box center [284, 94] width 34 height 9
click at [272, 188] on span "DDx" at bounding box center [277, 189] width 11 height 9
click at [346, 124] on button "Done" at bounding box center [338, 126] width 22 height 14
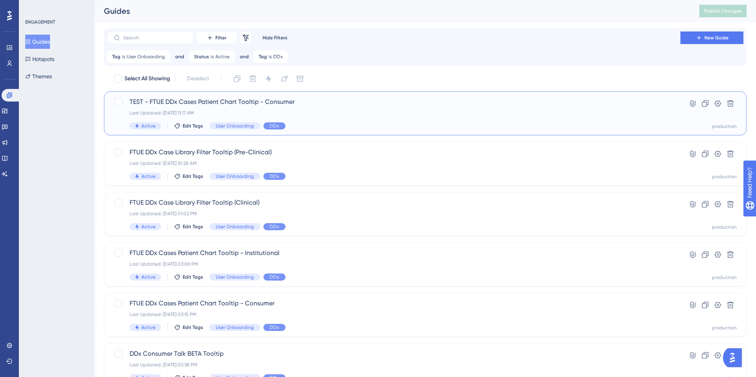
click at [154, 110] on div "Last Updated: [DATE] 11:17 AM" at bounding box center [394, 113] width 528 height 6
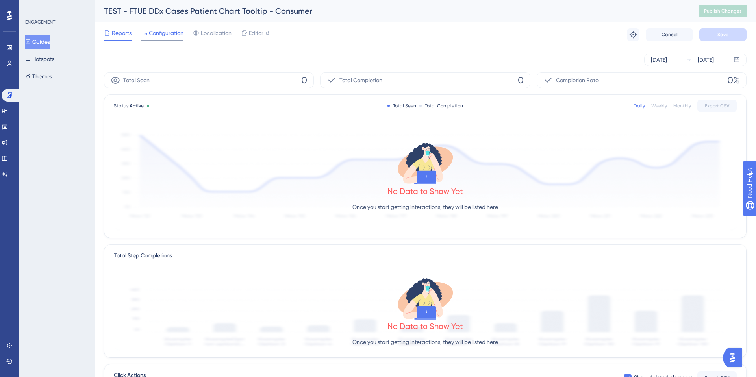
click at [172, 32] on span "Configuration" at bounding box center [166, 32] width 35 height 9
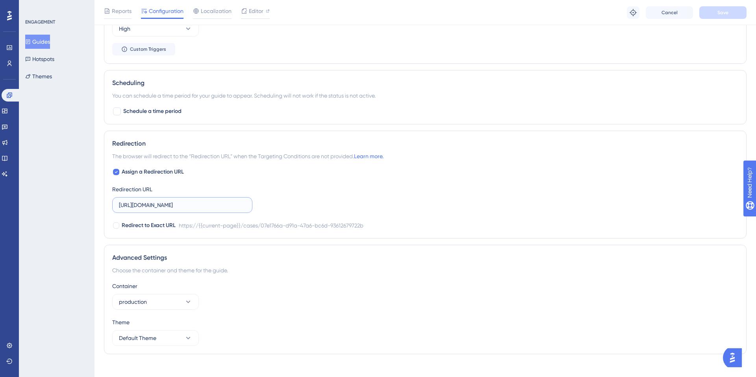
scroll to position [0, 61]
drag, startPoint x: 202, startPoint y: 207, endPoint x: 257, endPoint y: 208, distance: 55.1
click at [257, 208] on div "Assign a Redirection URL Redirection URL [URL][DOMAIN_NAME] Redirect to Exact U…" at bounding box center [425, 198] width 626 height 63
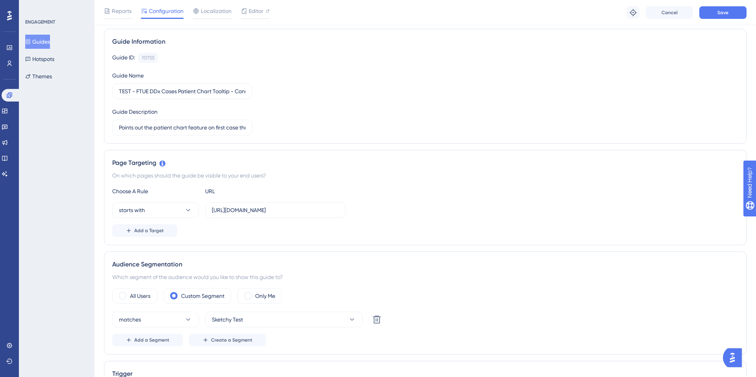
scroll to position [0, 0]
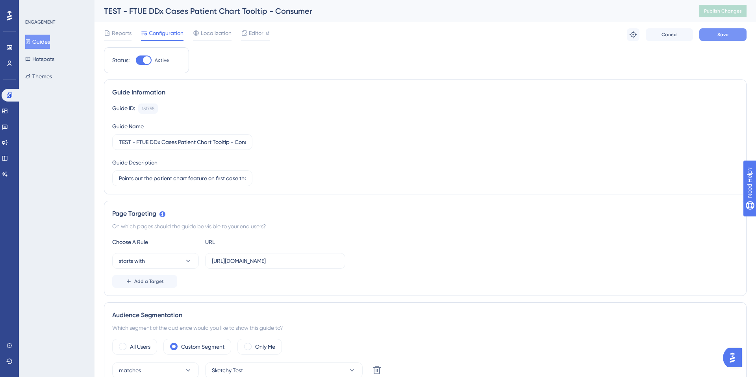
type input "[URL][DOMAIN_NAME]"
click at [680, 32] on button "Save" at bounding box center [722, 34] width 47 height 13
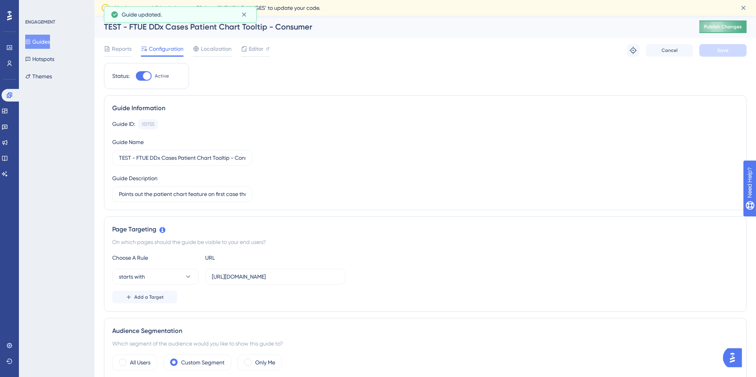
click at [680, 27] on span "Publish Changes" at bounding box center [723, 27] width 38 height 6
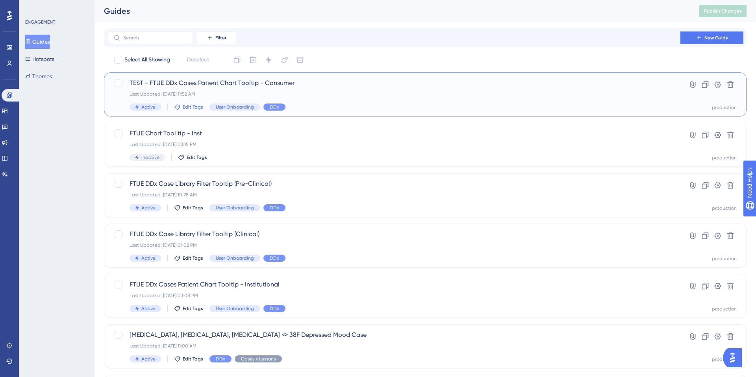
click at [190, 107] on span "Edit Tags" at bounding box center [193, 107] width 20 height 6
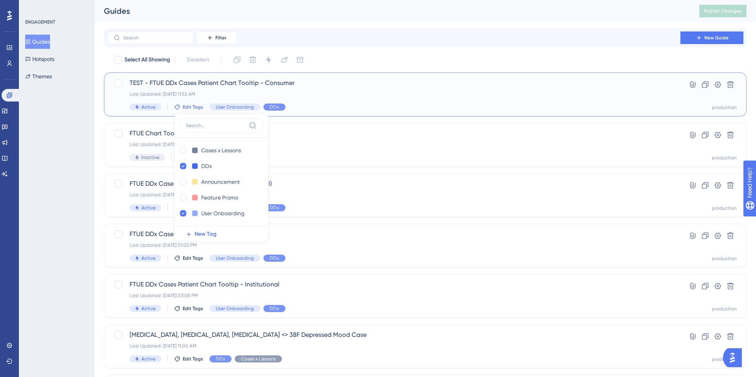
click at [252, 88] on div "TEST - FTUE DDx Cases Patient Chart Tooltip - Consumer Last Updated: [DATE] 11:…" at bounding box center [394, 94] width 528 height 32
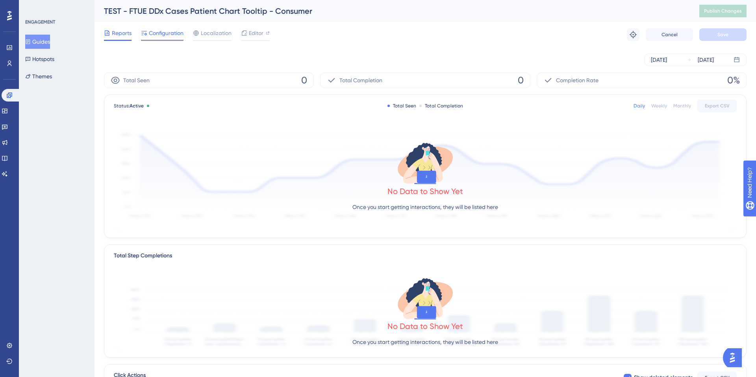
click at [174, 39] on div "Configuration" at bounding box center [162, 34] width 43 height 13
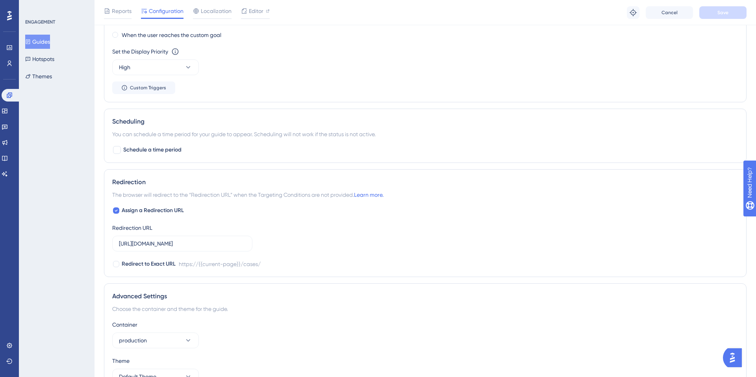
scroll to position [582, 0]
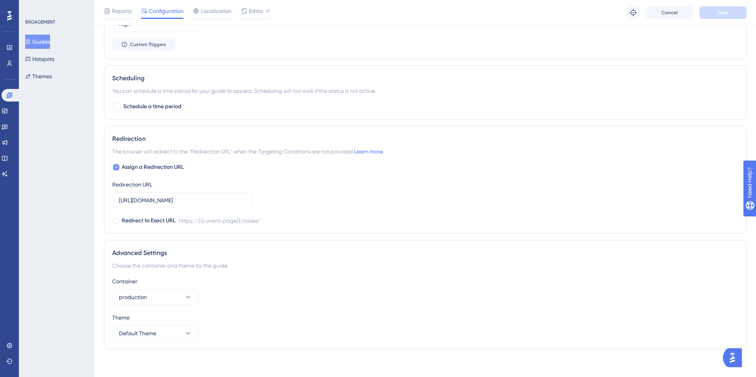
click at [116, 169] on icon at bounding box center [116, 167] width 3 height 6
checkbox input "false"
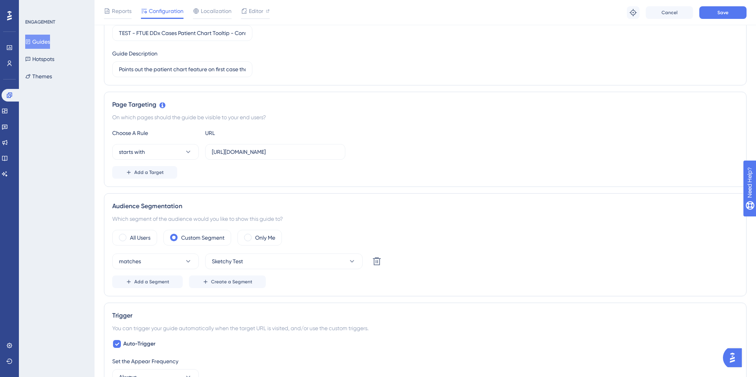
scroll to position [111, 0]
click at [171, 153] on button "starts with" at bounding box center [155, 154] width 87 height 16
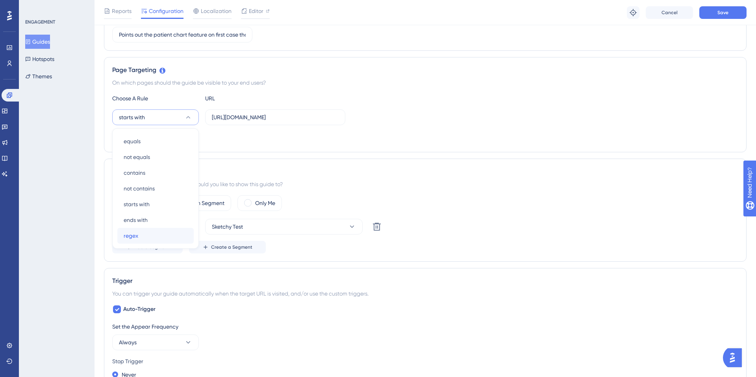
click at [135, 234] on span "regex" at bounding box center [131, 235] width 15 height 9
click at [240, 122] on label "[URL][DOMAIN_NAME]" at bounding box center [275, 117] width 140 height 16
click at [240, 122] on input "[URL][DOMAIN_NAME]" at bounding box center [275, 117] width 127 height 9
click at [240, 122] on label "[URL][DOMAIN_NAME]" at bounding box center [275, 117] width 140 height 16
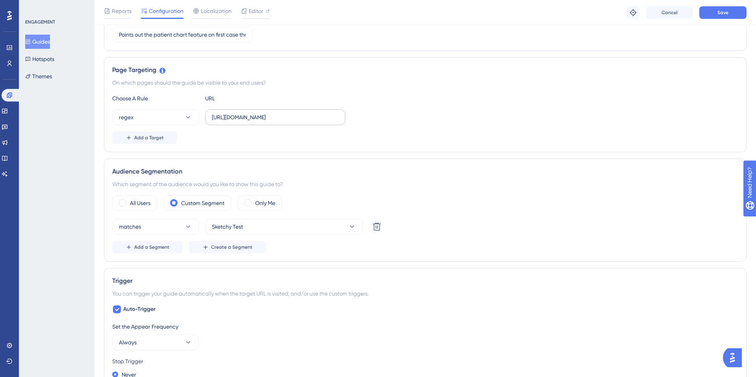
click at [240, 122] on input "[URL][DOMAIN_NAME]" at bounding box center [275, 117] width 127 height 9
click at [240, 122] on label "[URL][DOMAIN_NAME]" at bounding box center [275, 117] width 140 height 16
click at [240, 122] on input "[URL][DOMAIN_NAME]" at bounding box center [275, 117] width 127 height 9
click at [244, 117] on input "[URL][DOMAIN_NAME]" at bounding box center [275, 117] width 127 height 9
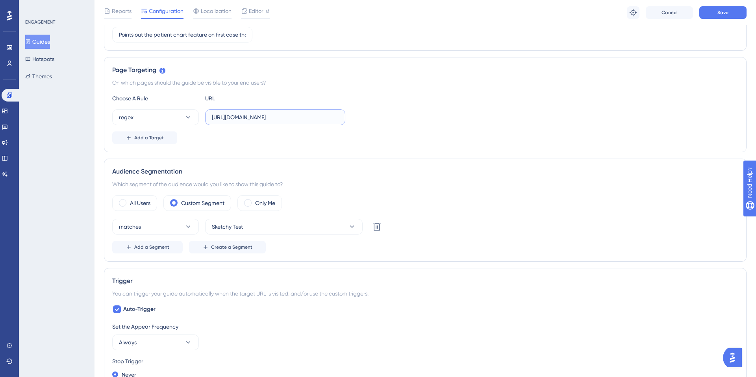
click at [244, 117] on input "[URL][DOMAIN_NAME]" at bounding box center [275, 117] width 127 height 9
paste input "(.*)"
type input "[URL][DOMAIN_NAME]"
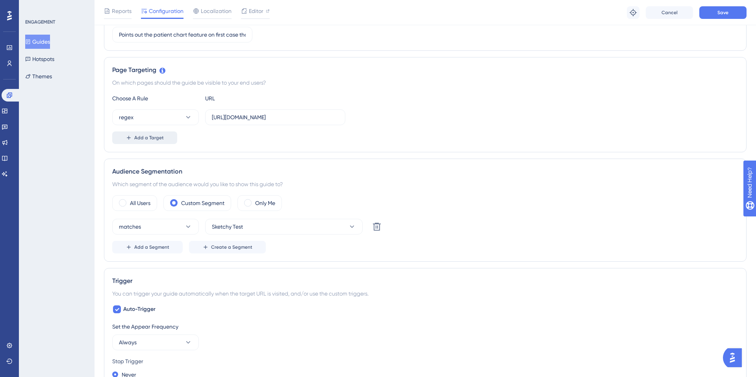
click at [162, 136] on span "Add a Target" at bounding box center [149, 138] width 30 height 6
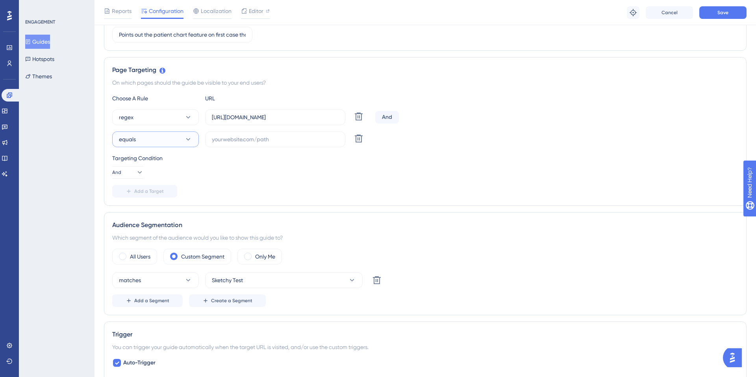
click at [145, 137] on button "equals" at bounding box center [155, 140] width 87 height 16
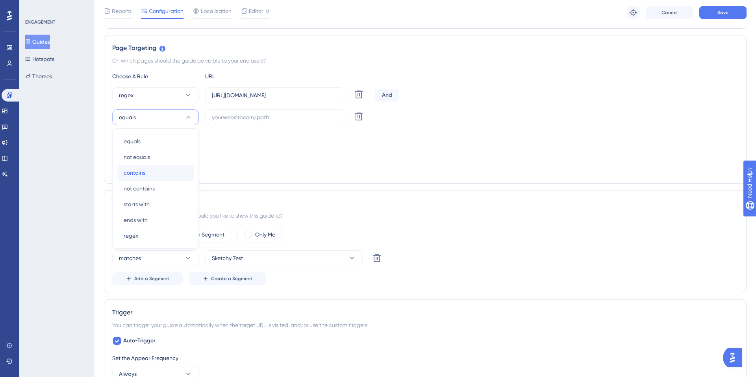
click at [135, 171] on span "contains" at bounding box center [135, 172] width 22 height 9
click at [227, 117] on input "text" at bounding box center [275, 117] width 127 height 9
paste input "[URL][DOMAIN_NAME]"
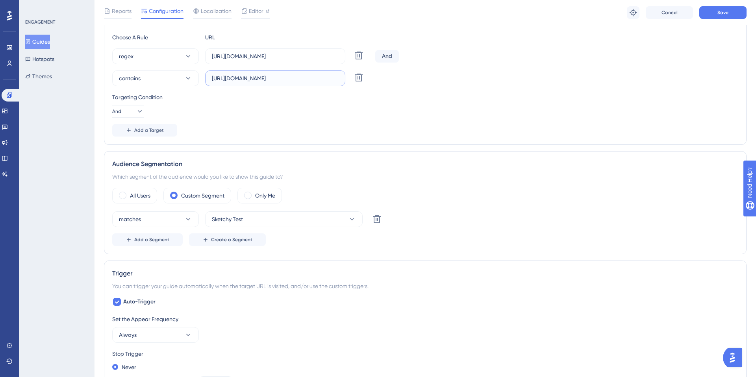
scroll to position [0, 0]
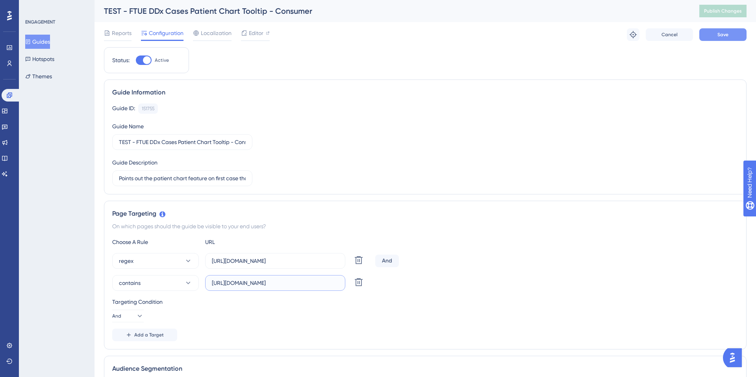
type input "[URL][DOMAIN_NAME]"
click at [680, 36] on span "Save" at bounding box center [722, 35] width 11 height 6
click at [680, 14] on span "Publish Changes" at bounding box center [723, 11] width 38 height 6
click at [255, 37] on span "Editor" at bounding box center [256, 32] width 15 height 9
